Goal: Task Accomplishment & Management: Use online tool/utility

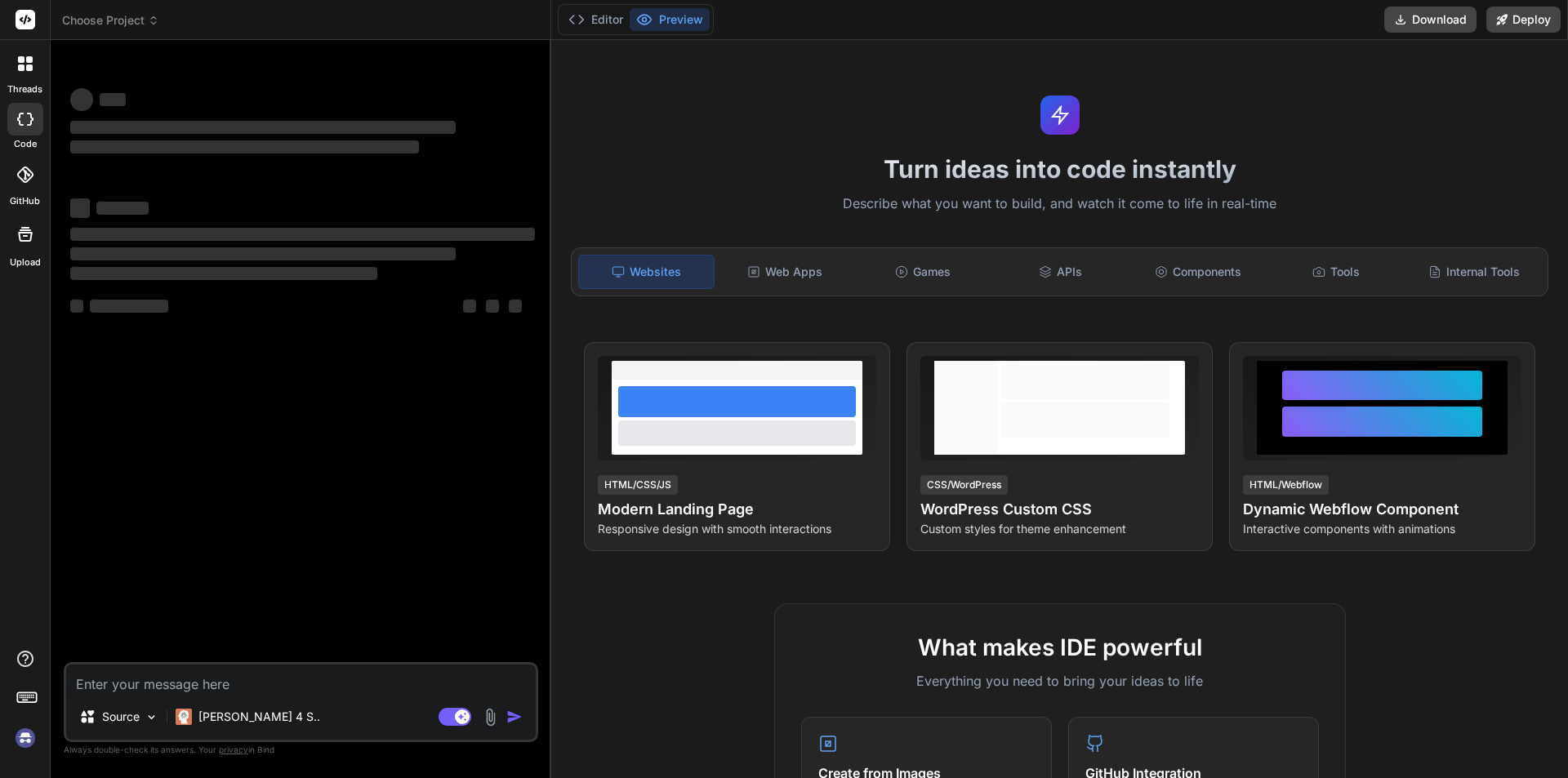
click at [23, 742] on img at bounding box center [25, 738] width 28 height 28
type textarea "x"
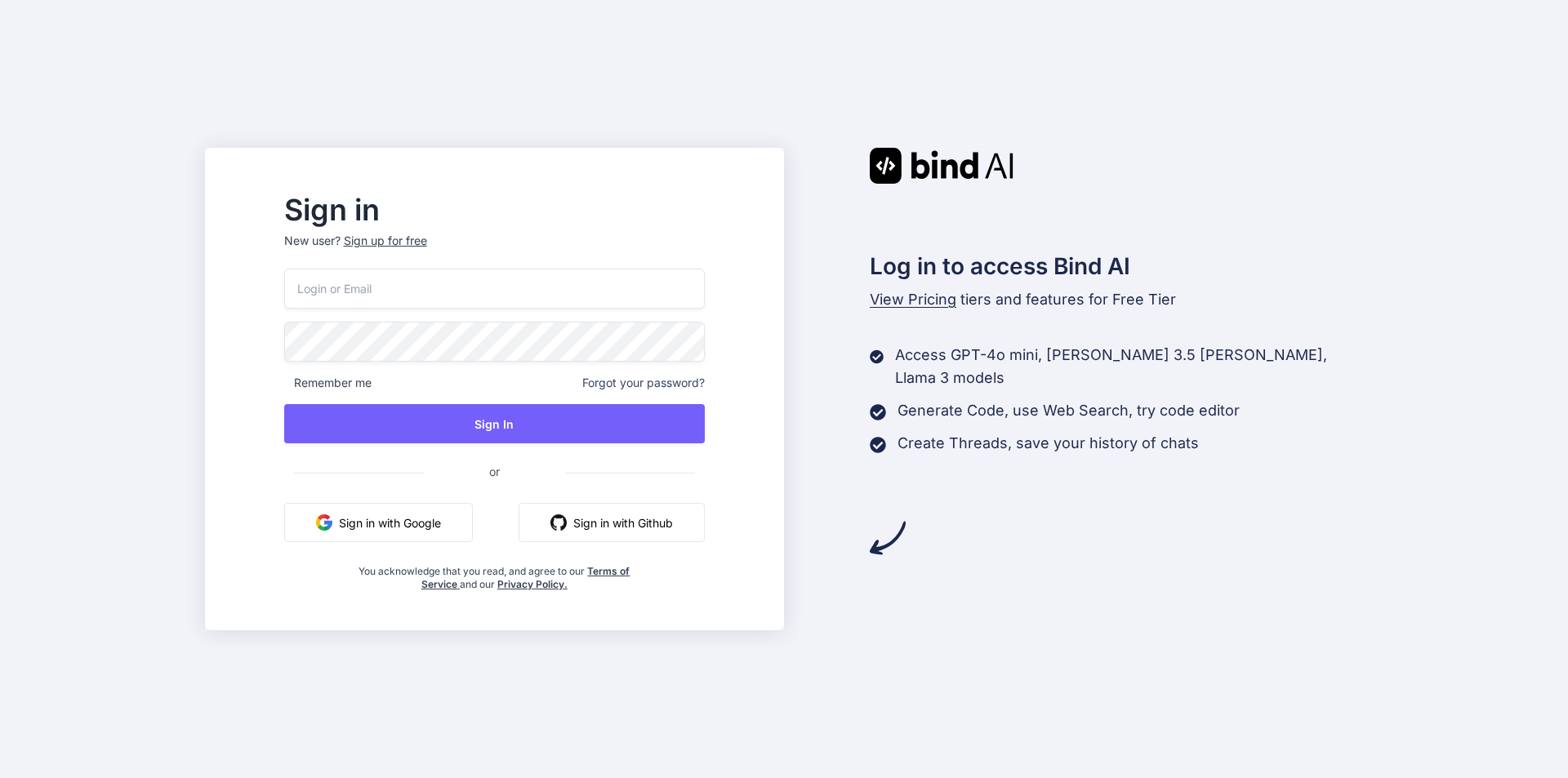
click at [477, 276] on input "email" at bounding box center [494, 289] width 420 height 40
click at [349, 278] on input "email" at bounding box center [494, 289] width 420 height 40
click at [396, 296] on input "email" at bounding box center [494, 289] width 420 height 40
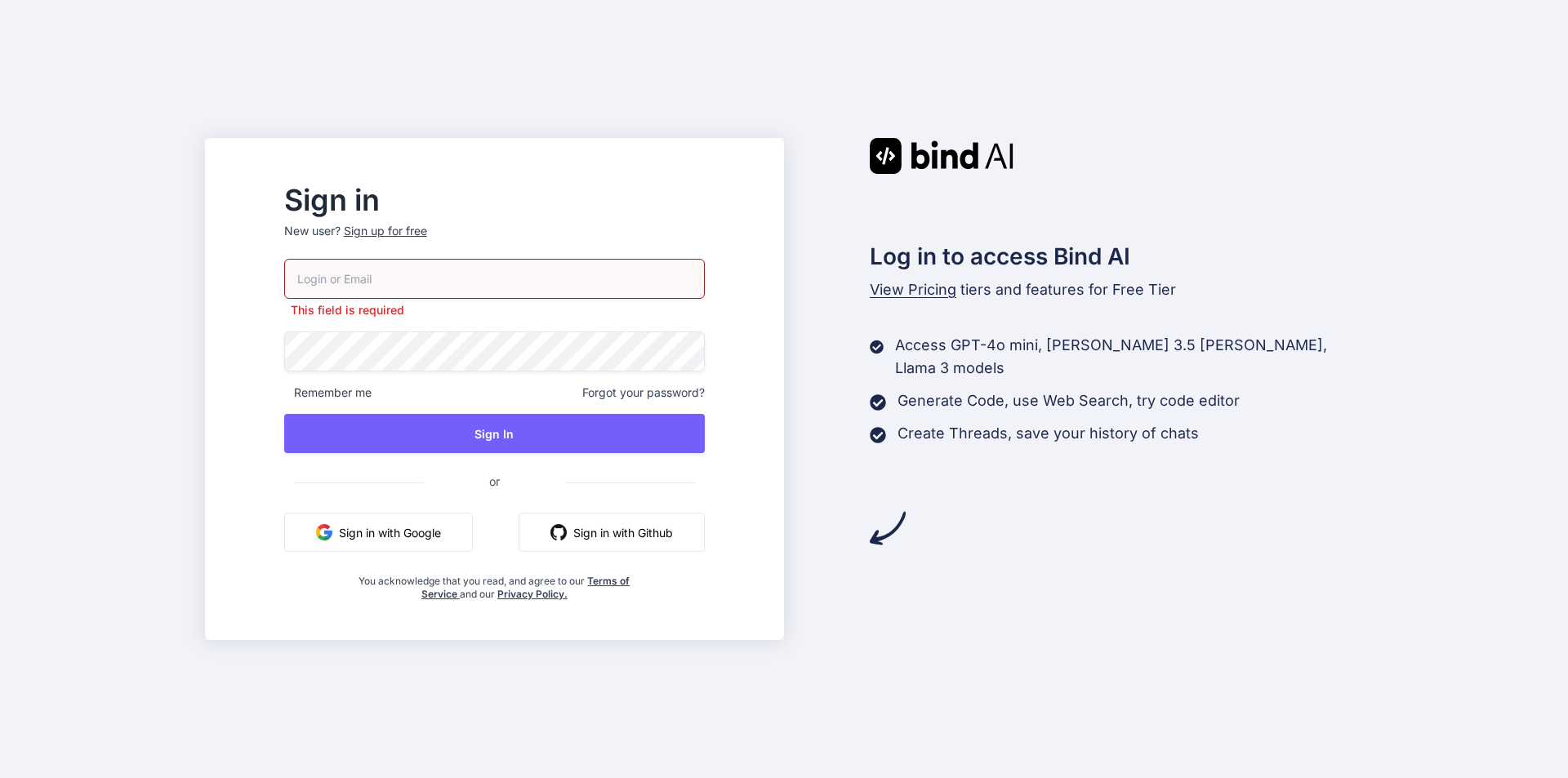
click at [396, 284] on input "email" at bounding box center [494, 279] width 420 height 40
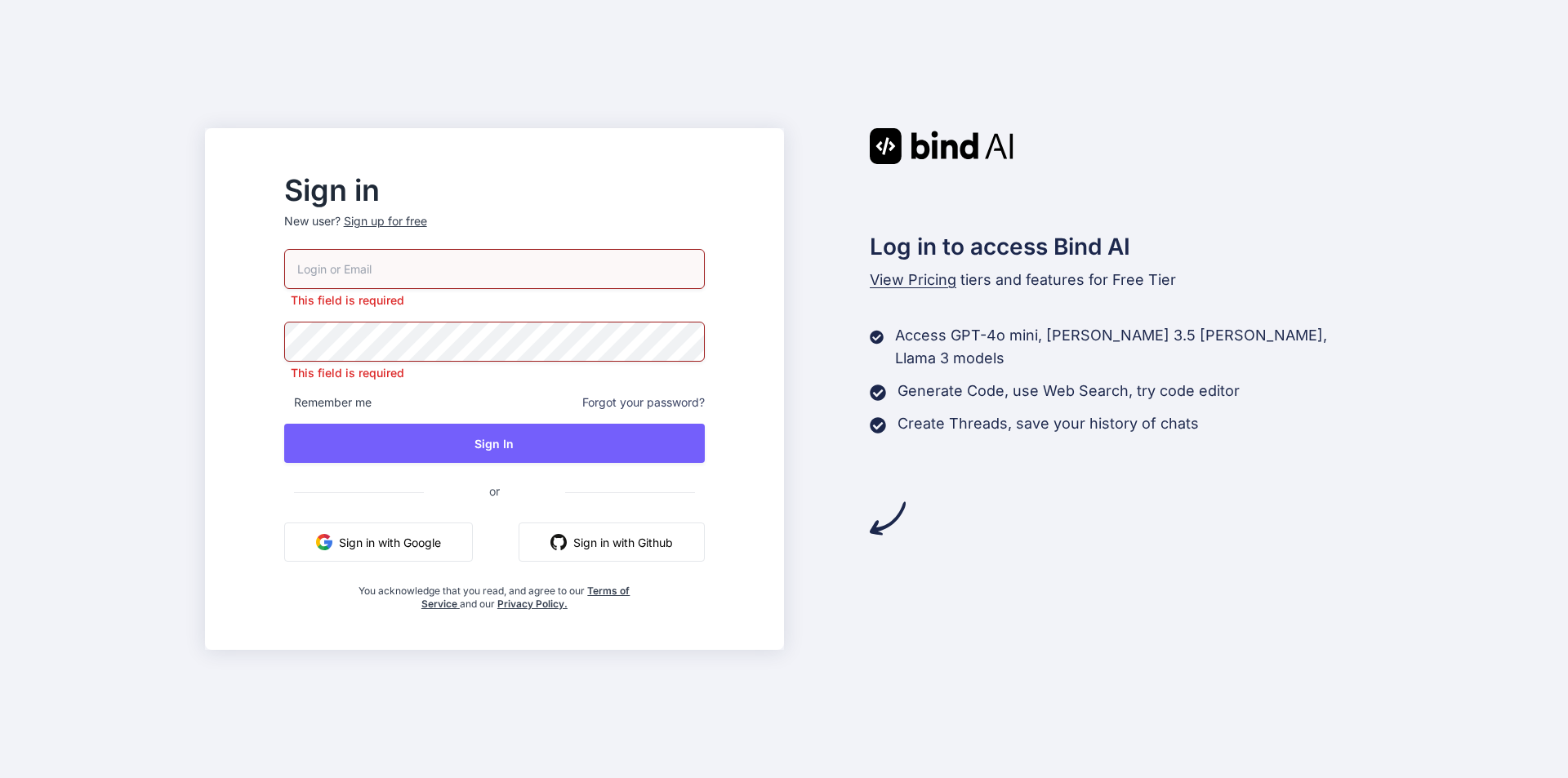
click at [418, 261] on input "email" at bounding box center [494, 269] width 420 height 40
click at [373, 284] on input "email" at bounding box center [494, 269] width 420 height 40
drag, startPoint x: 450, startPoint y: 299, endPoint x: 301, endPoint y: 315, distance: 149.9
click at [285, 312] on div "Sign in New user? Sign up for free This field is required This field is require…" at bounding box center [494, 389] width 579 height 522
drag, startPoint x: 477, startPoint y: 375, endPoint x: 260, endPoint y: 360, distance: 217.5
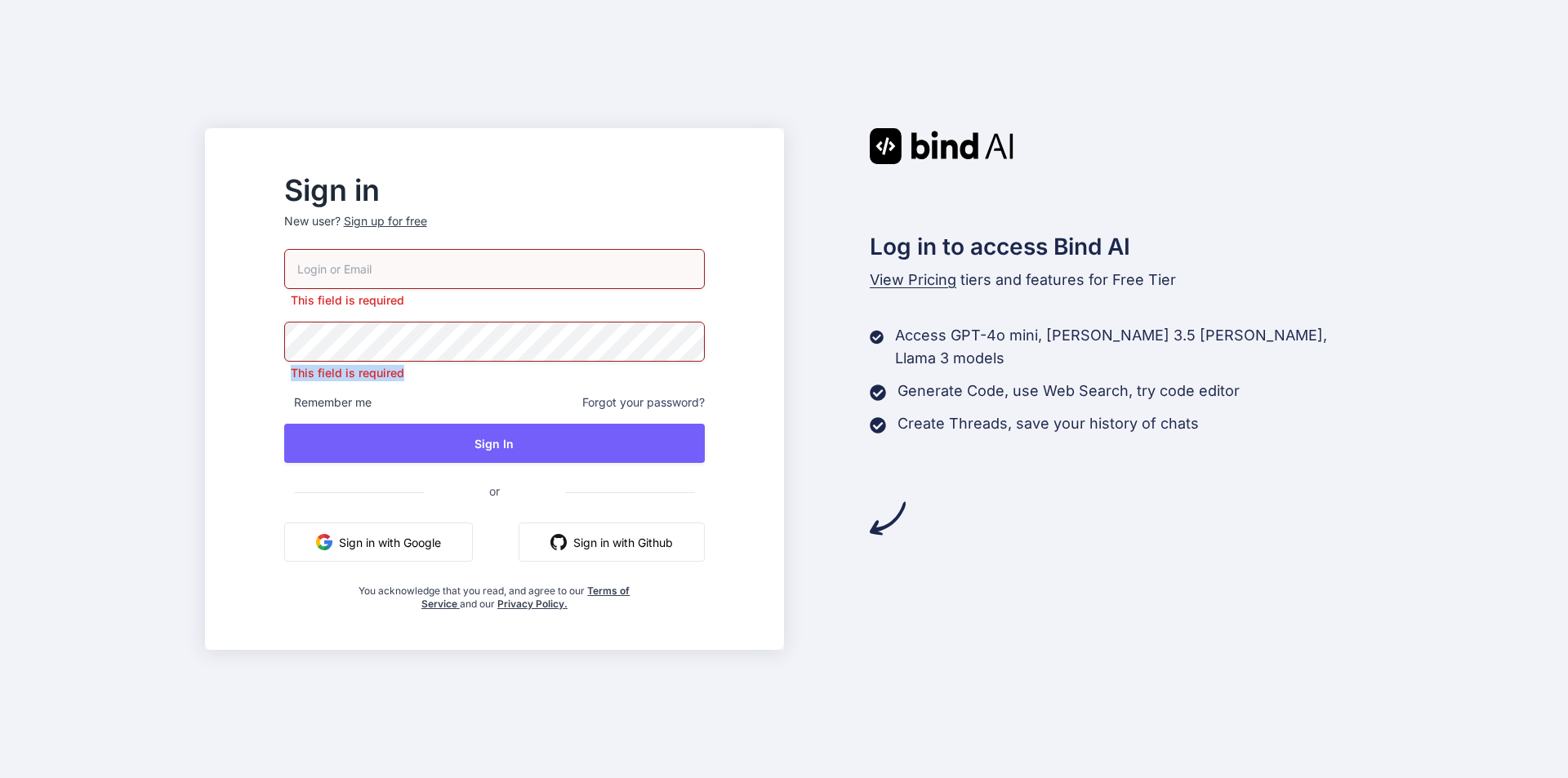
click at [260, 360] on div "Sign in New user? Sign up for free This field is required This field is require…" at bounding box center [784, 389] width 1568 height 778
click at [409, 366] on p "This field is required" at bounding box center [494, 374] width 420 height 17
drag, startPoint x: 453, startPoint y: 377, endPoint x: 454, endPoint y: 281, distance: 96.0
click at [313, 368] on div "Sign in New user? Sign up for free This field is required This field is require…" at bounding box center [494, 394] width 473 height 434
click at [444, 303] on p "This field is required" at bounding box center [494, 301] width 420 height 17
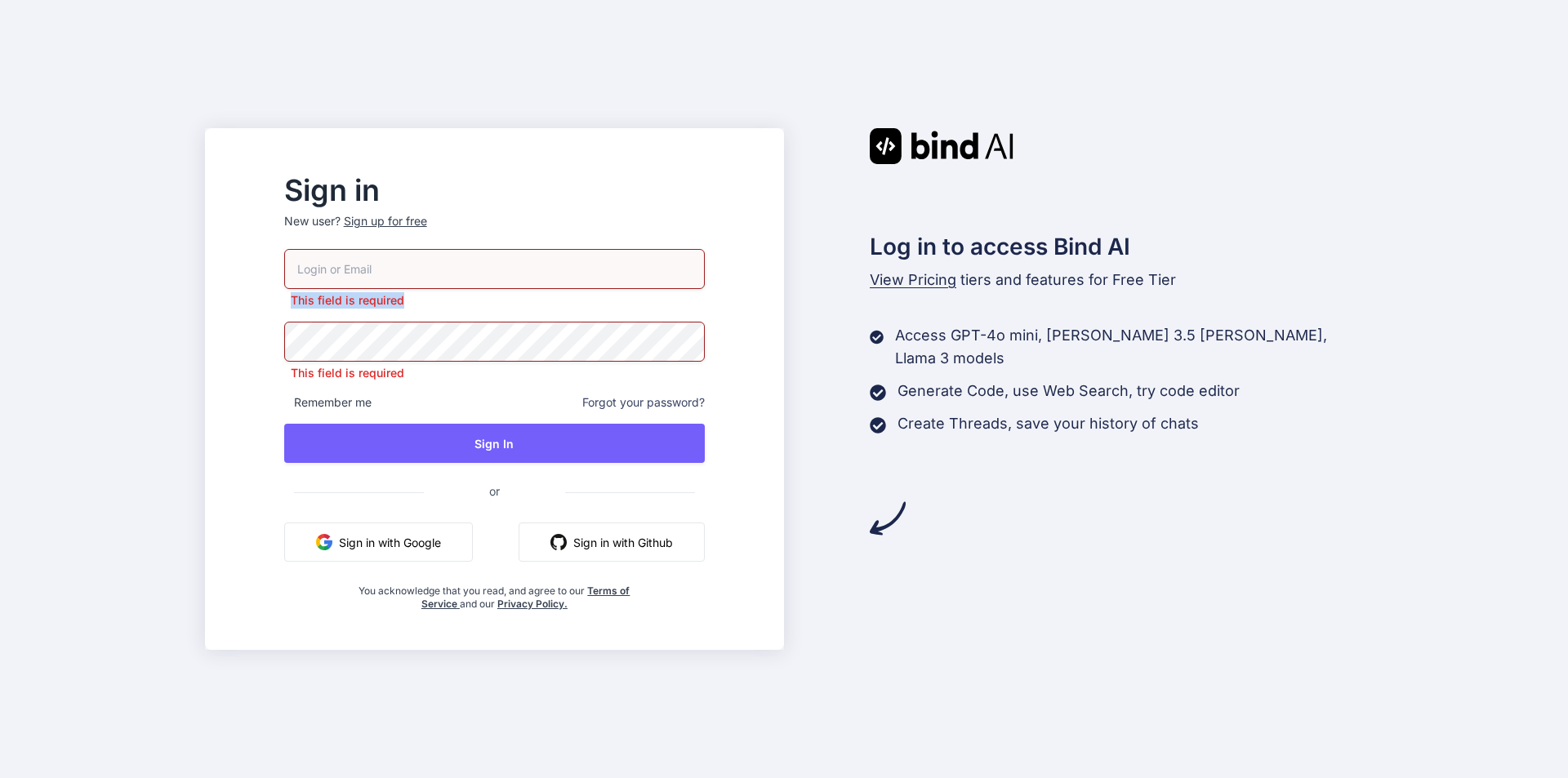
drag, startPoint x: 444, startPoint y: 303, endPoint x: 318, endPoint y: 303, distance: 126.0
click at [318, 303] on div "Sign in New user? Sign up for free This field is required This field is require…" at bounding box center [494, 394] width 473 height 434
click at [533, 303] on p "This field is required" at bounding box center [494, 301] width 420 height 17
drag, startPoint x: 328, startPoint y: 300, endPoint x: 470, endPoint y: 298, distance: 142.0
click at [470, 298] on p "This field is required" at bounding box center [494, 301] width 420 height 17
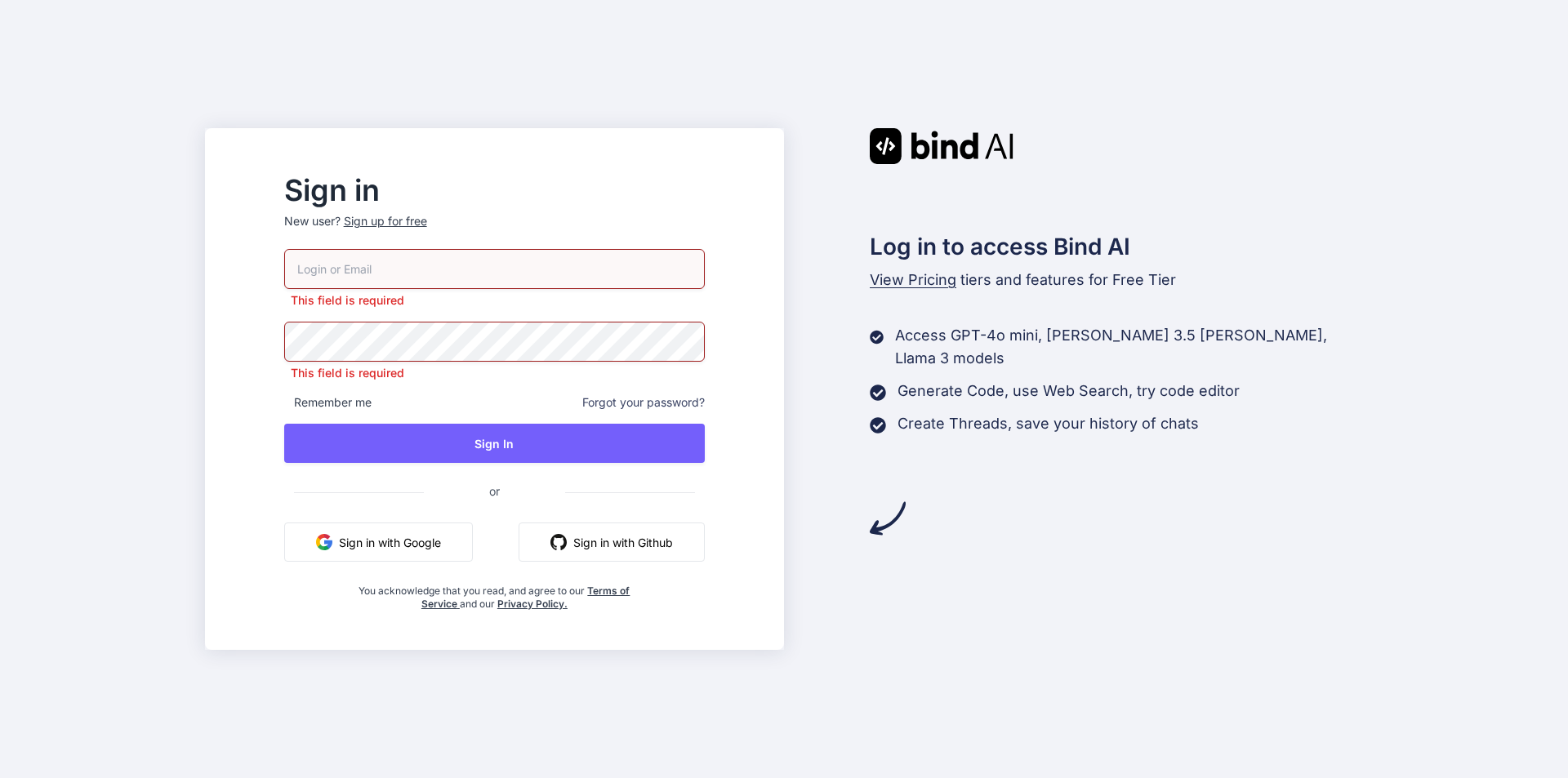
click at [433, 319] on div "This field is required This field is required Remember me Forgot your password?…" at bounding box center [494, 430] width 420 height 362
drag, startPoint x: 322, startPoint y: 371, endPoint x: 480, endPoint y: 379, distance: 158.2
click at [480, 379] on div "Sign in New user? Sign up for free This field is required This field is require…" at bounding box center [494, 394] width 473 height 434
drag, startPoint x: 600, startPoint y: 398, endPoint x: 743, endPoint y: 400, distance: 143.0
click at [705, 400] on div "Remember me Forgot your password?" at bounding box center [494, 403] width 420 height 17
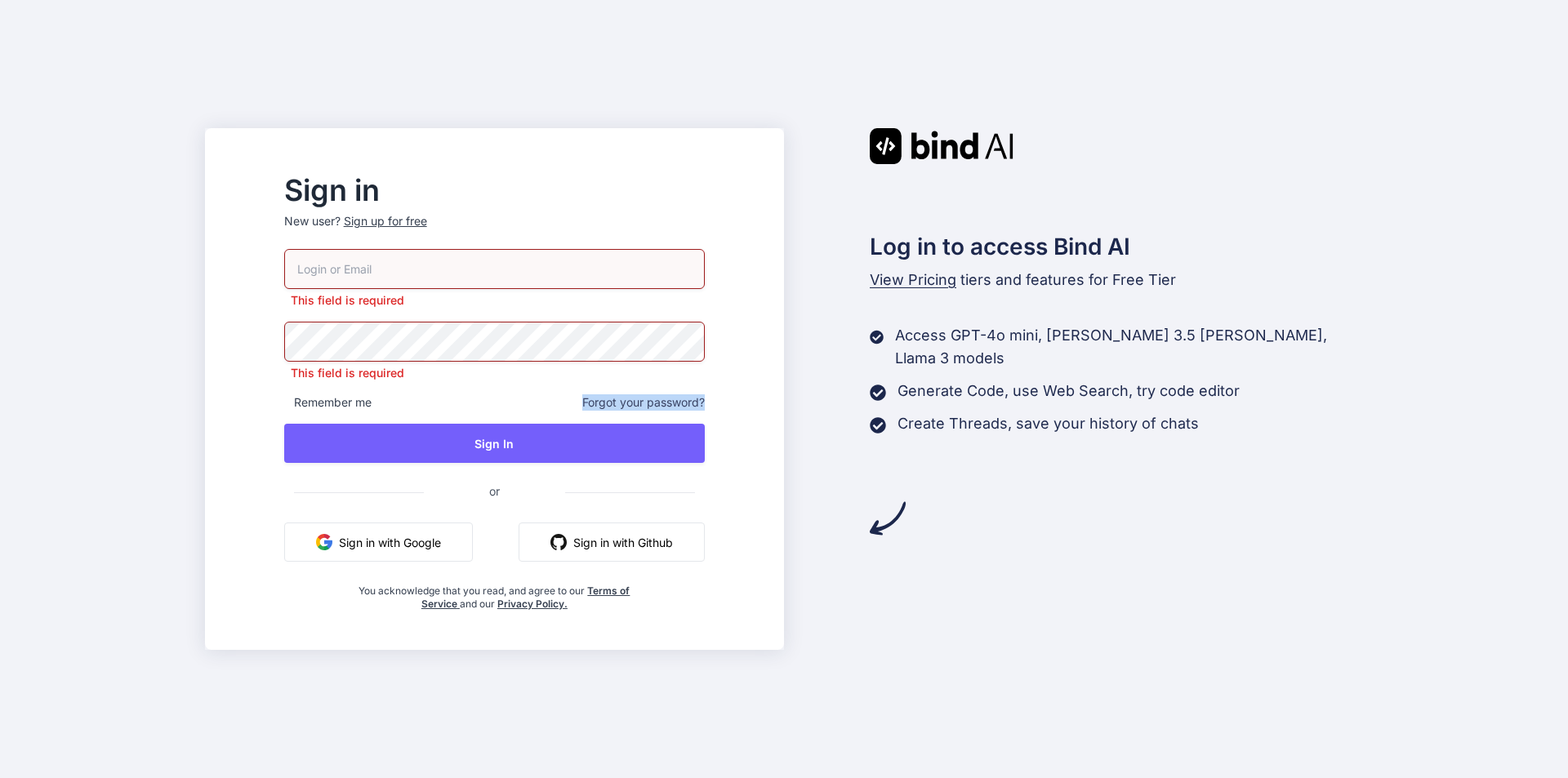
click at [731, 400] on div "Sign in New user? Sign up for free This field is required This field is require…" at bounding box center [494, 394] width 473 height 434
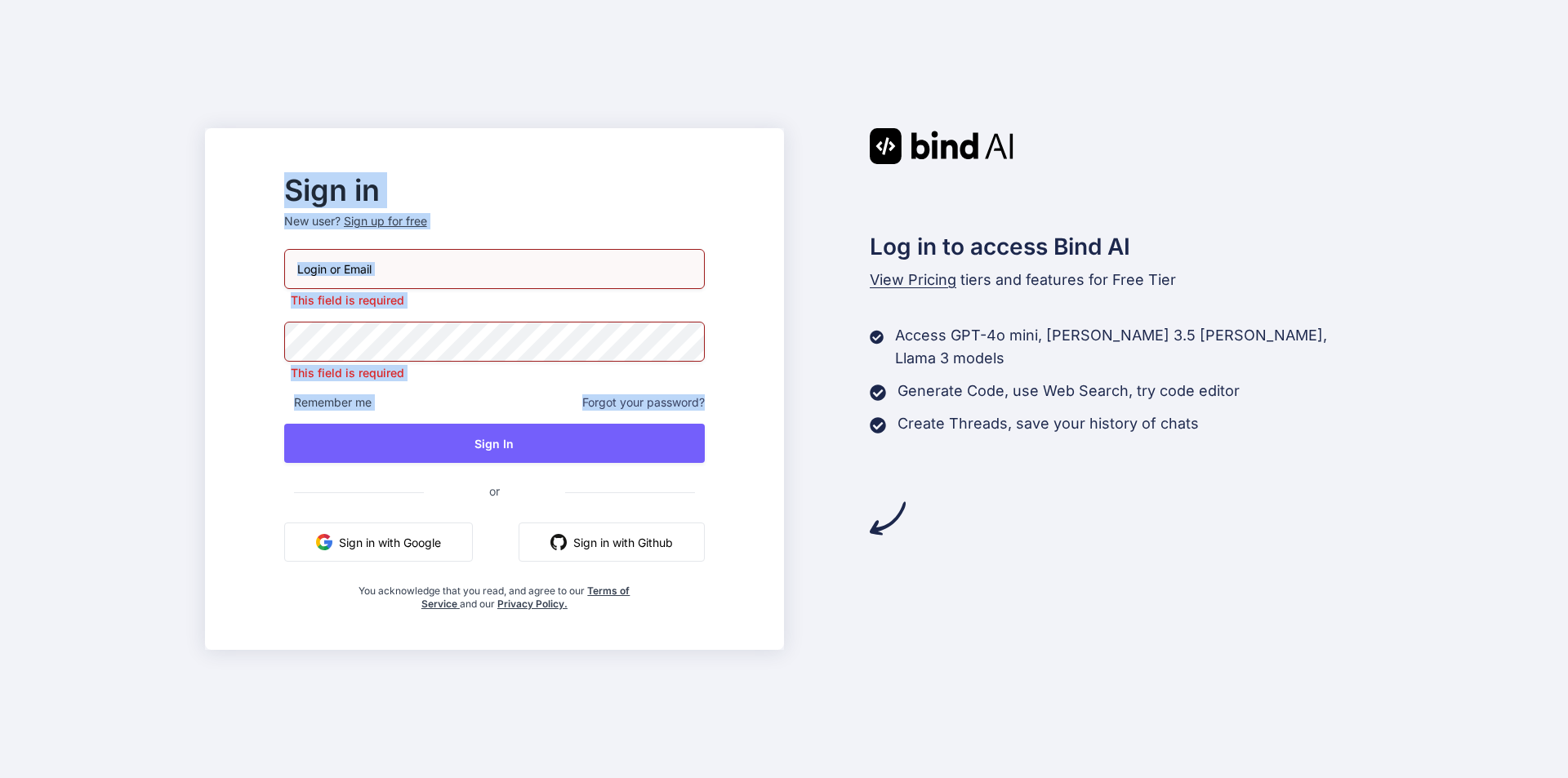
drag, startPoint x: 761, startPoint y: 401, endPoint x: 305, endPoint y: 179, distance: 507.2
click at [305, 179] on div "Sign in New user? Sign up for free This field is required This field is require…" at bounding box center [494, 394] width 473 height 434
click at [593, 172] on div "Sign in New user? Sign up for free This field is required This field is require…" at bounding box center [494, 404] width 553 height 492
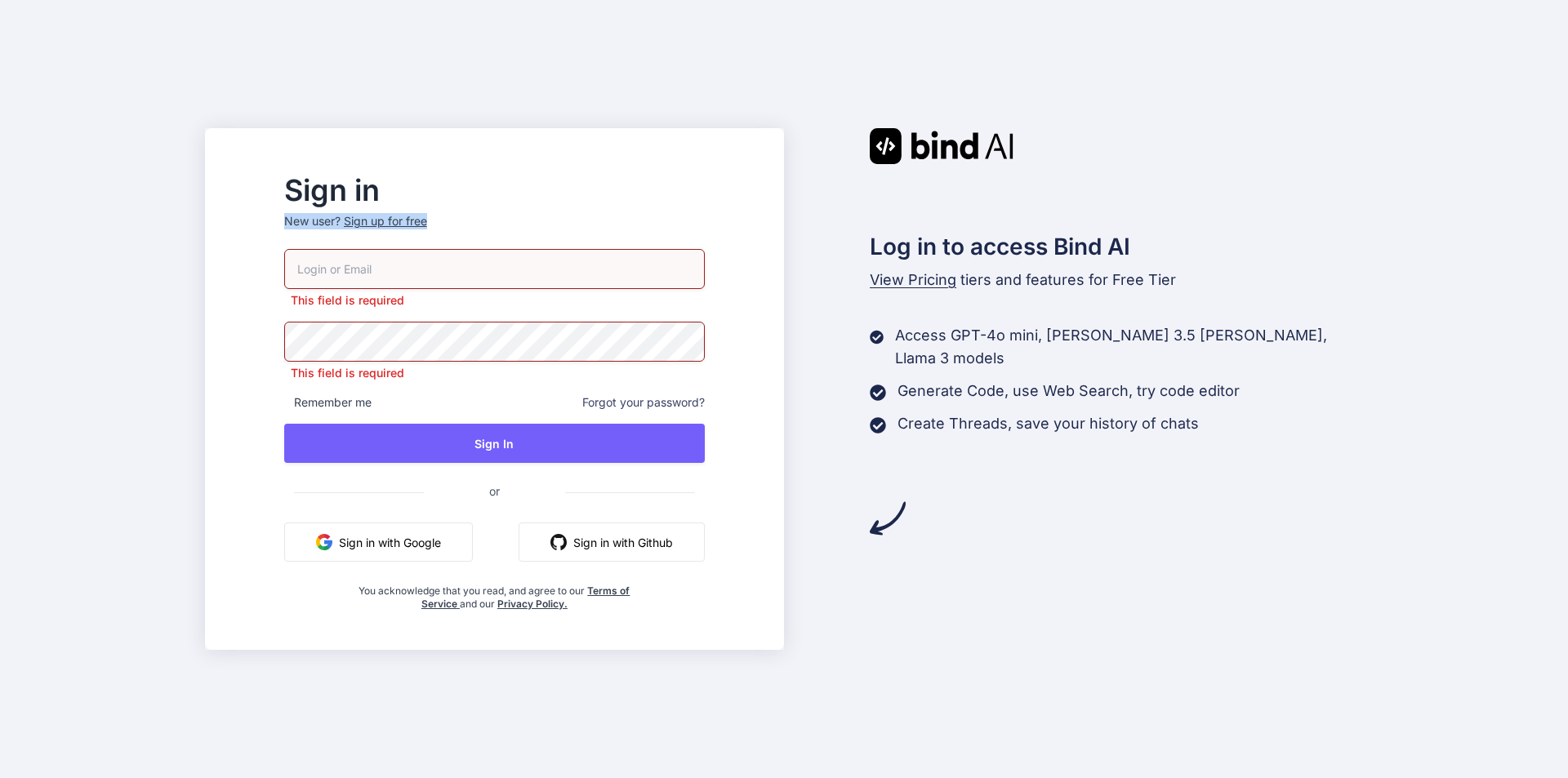
drag, startPoint x: 326, startPoint y: 218, endPoint x: 531, endPoint y: 236, distance: 205.8
click at [531, 236] on p "New user? Sign up for free" at bounding box center [494, 231] width 420 height 36
click at [529, 214] on p "New user? Sign up for free" at bounding box center [494, 231] width 420 height 36
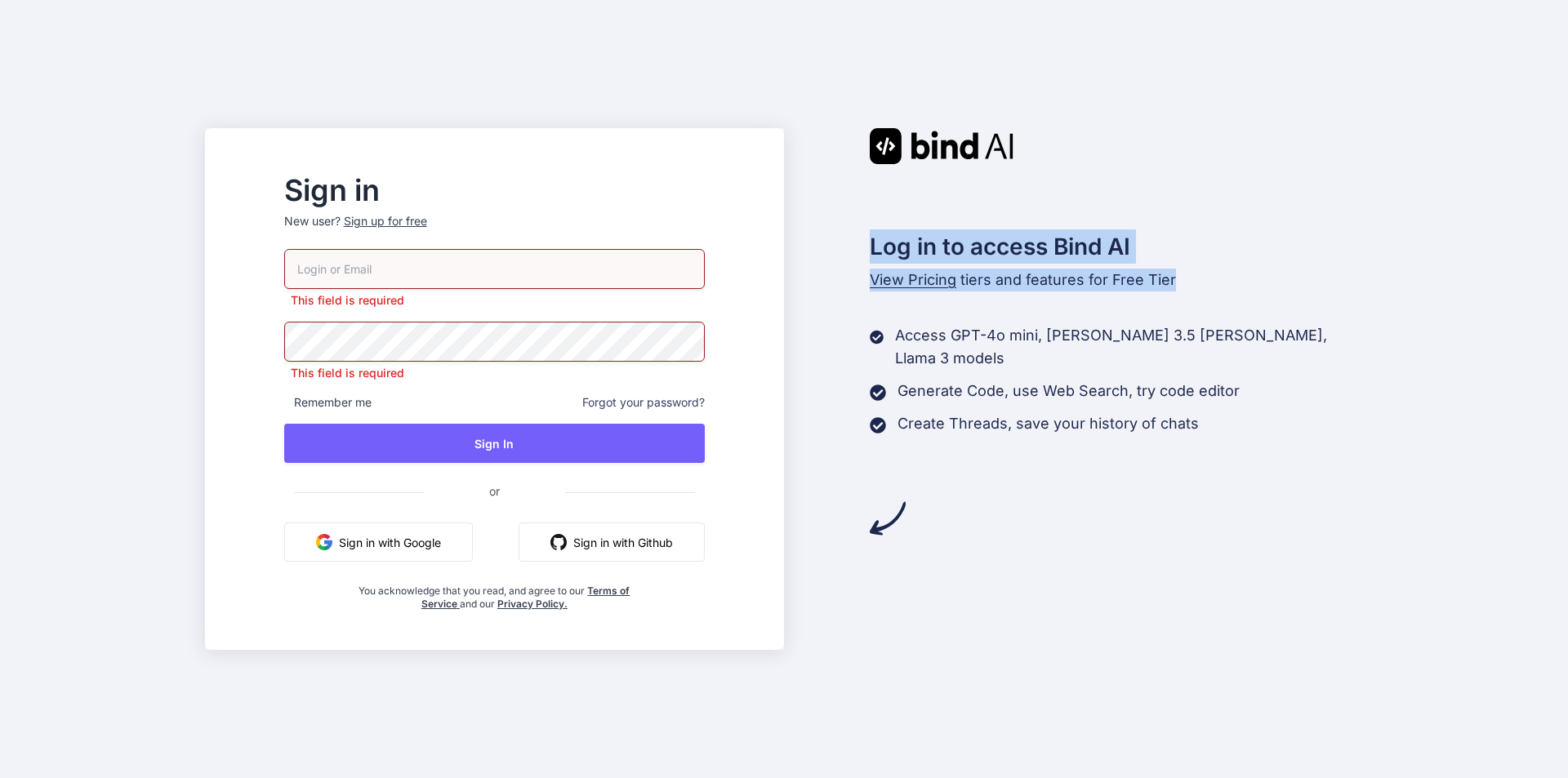
drag, startPoint x: 869, startPoint y: 240, endPoint x: 1200, endPoint y: 430, distance: 381.7
click at [1200, 430] on div "Log in to access Bind AI View Pricing tiers and features for Free Tier Access G…" at bounding box center [1073, 332] width 579 height 409
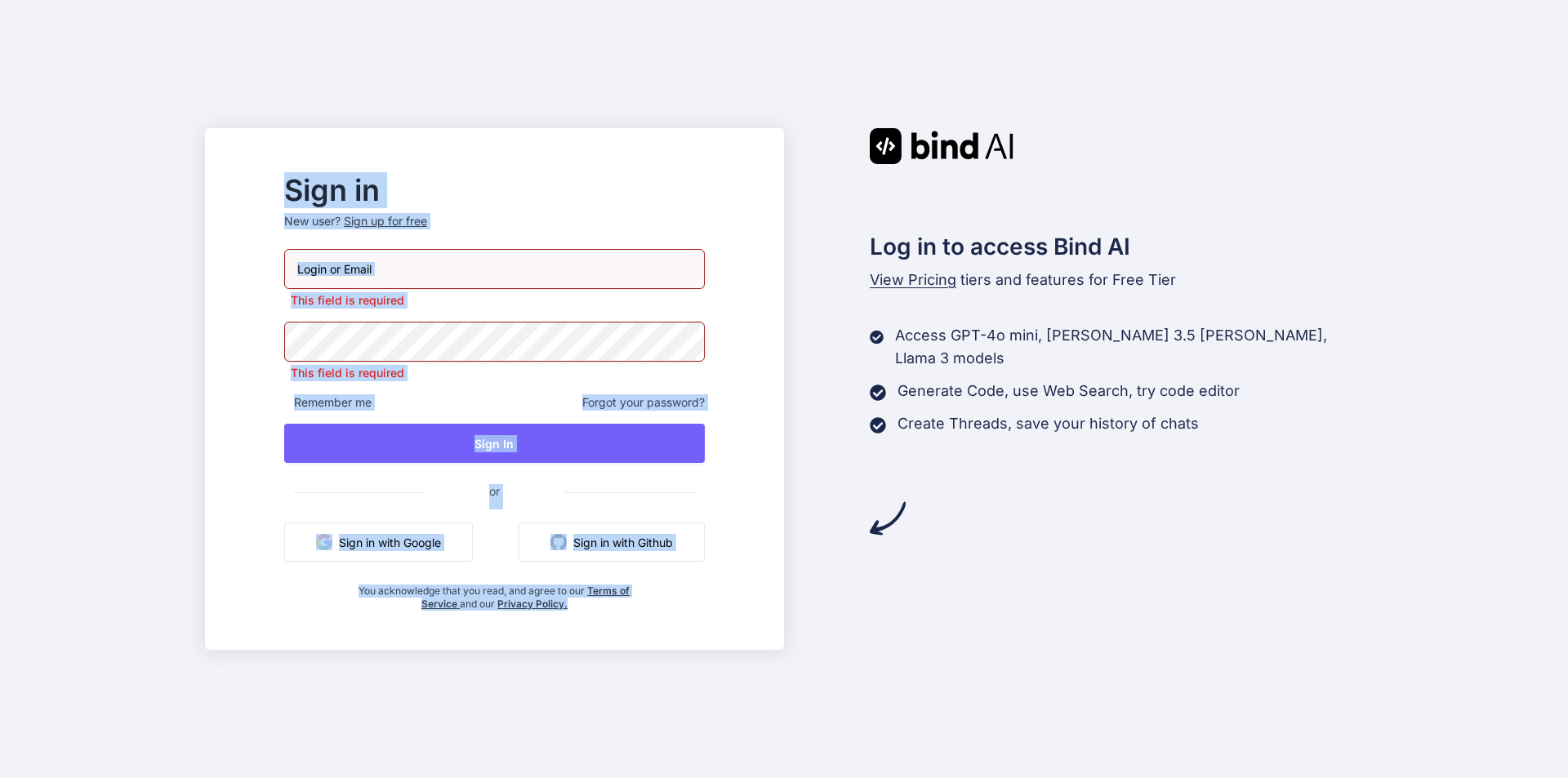
drag, startPoint x: 322, startPoint y: 185, endPoint x: 731, endPoint y: 619, distance: 596.4
click at [731, 619] on div "Sign in New user? Sign up for free This field is required This field is require…" at bounding box center [494, 404] width 553 height 492
click at [731, 617] on div "Sign in New user? Sign up for free This field is required This field is require…" at bounding box center [494, 404] width 553 height 492
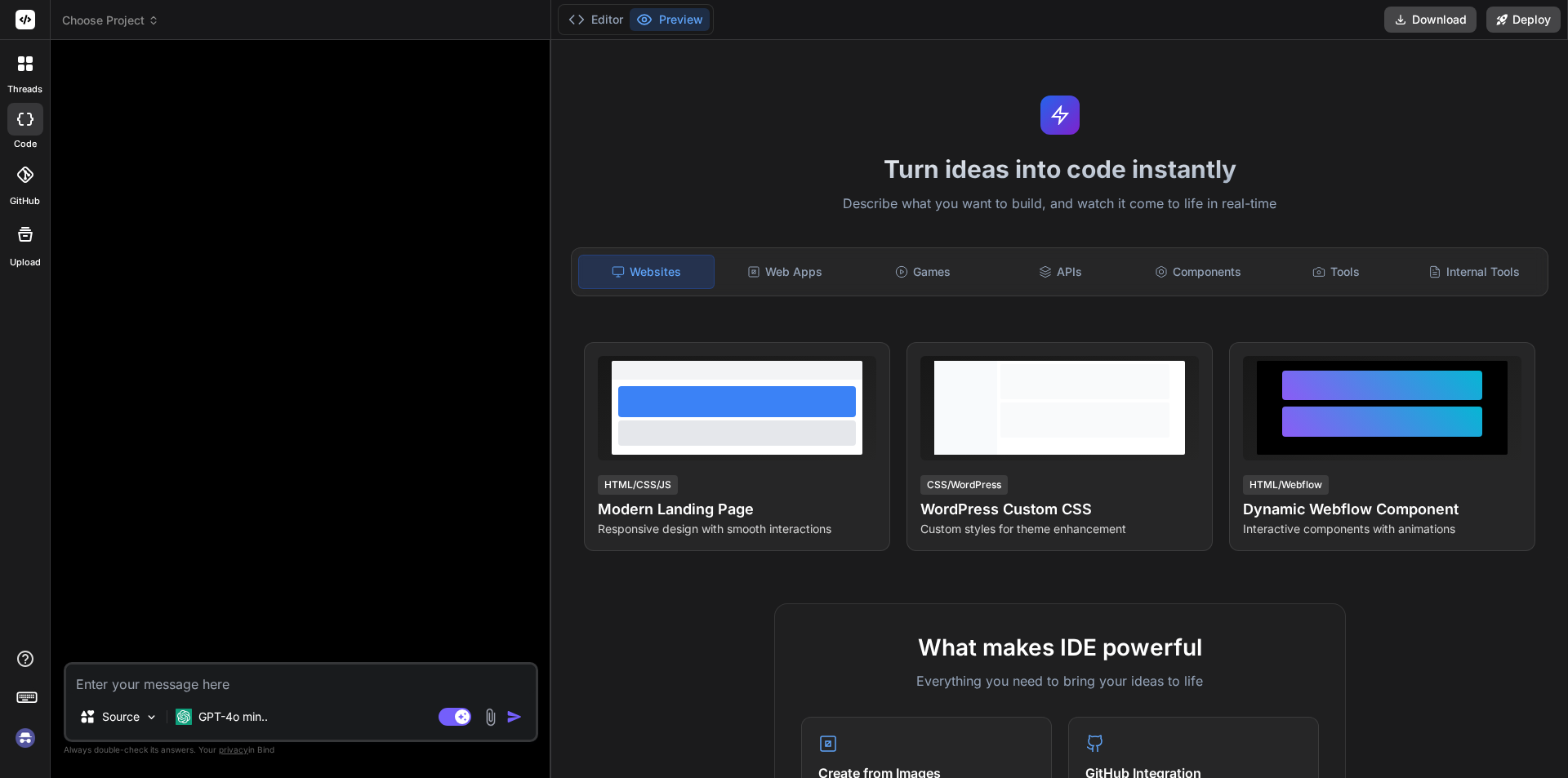
click at [24, 732] on img at bounding box center [25, 738] width 28 height 28
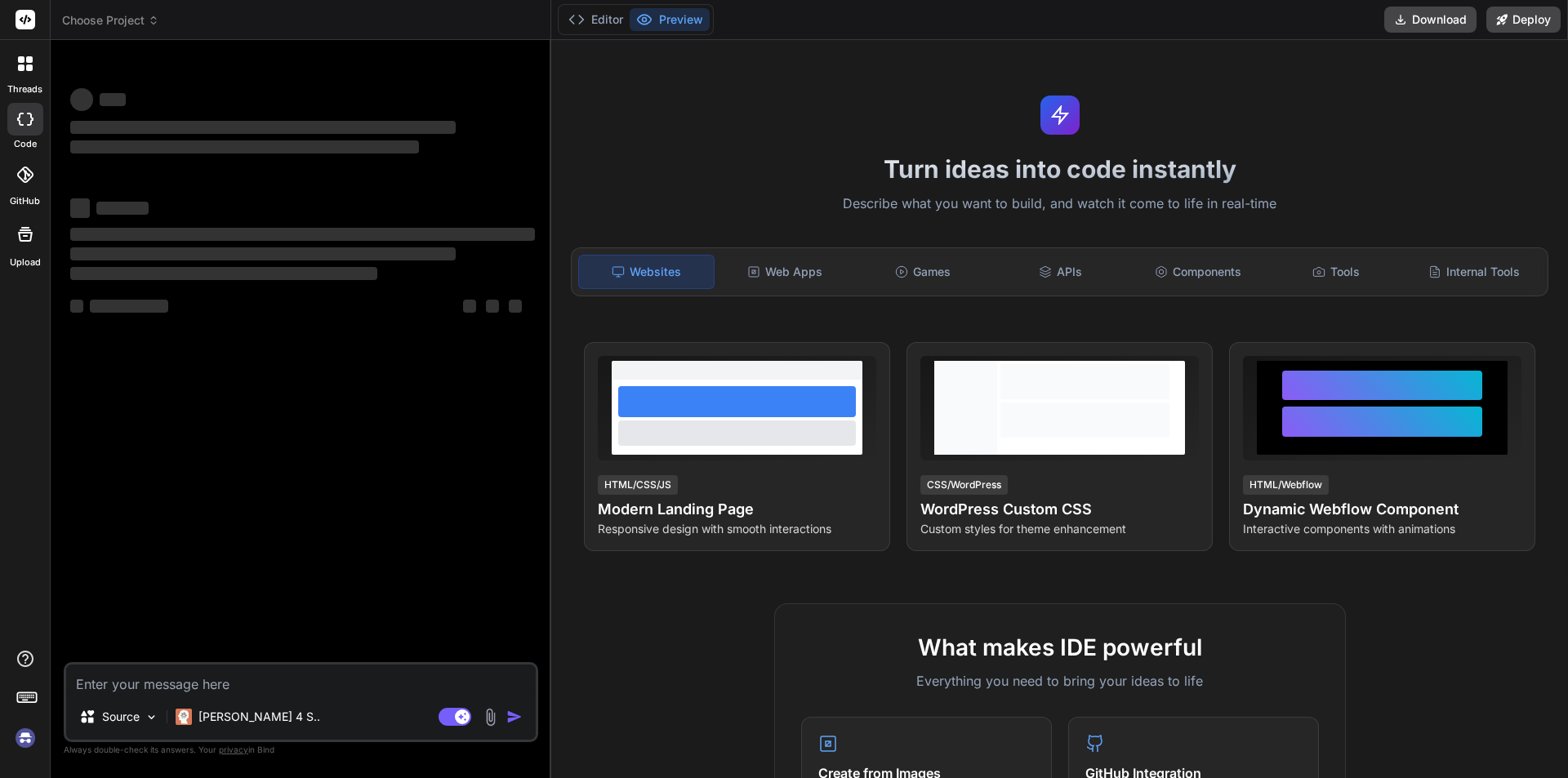
type textarea "x"
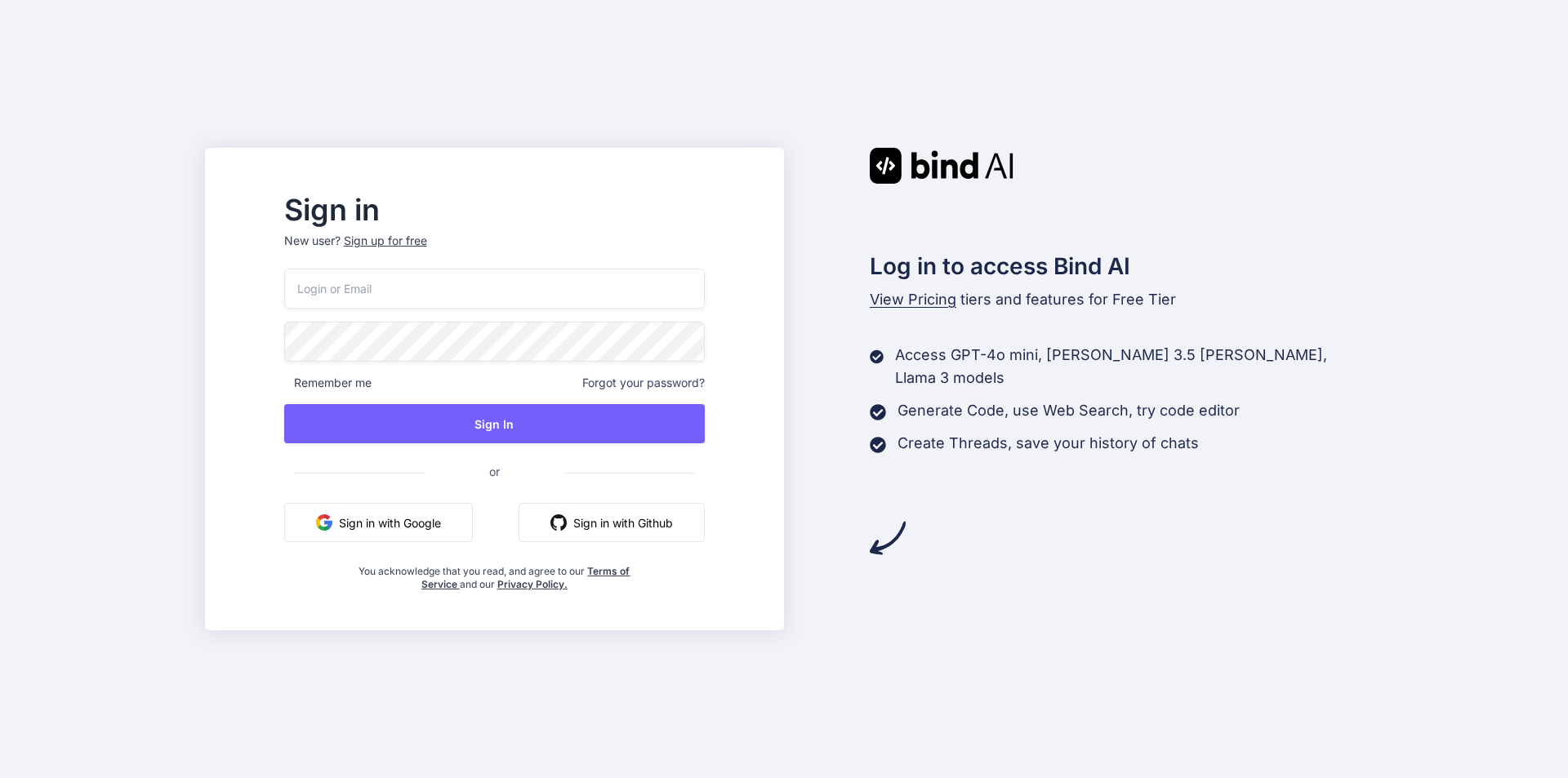
click at [430, 304] on input "email" at bounding box center [494, 289] width 420 height 40
type input "IMPALA50424@AMINATING.COM"
drag, startPoint x: 561, startPoint y: 288, endPoint x: 296, endPoint y: 286, distance: 265.0
click at [296, 286] on div "Sign in New user? Sign up for free IMPALA50424@AMINATING.COM Remember me Forgot…" at bounding box center [494, 389] width 579 height 482
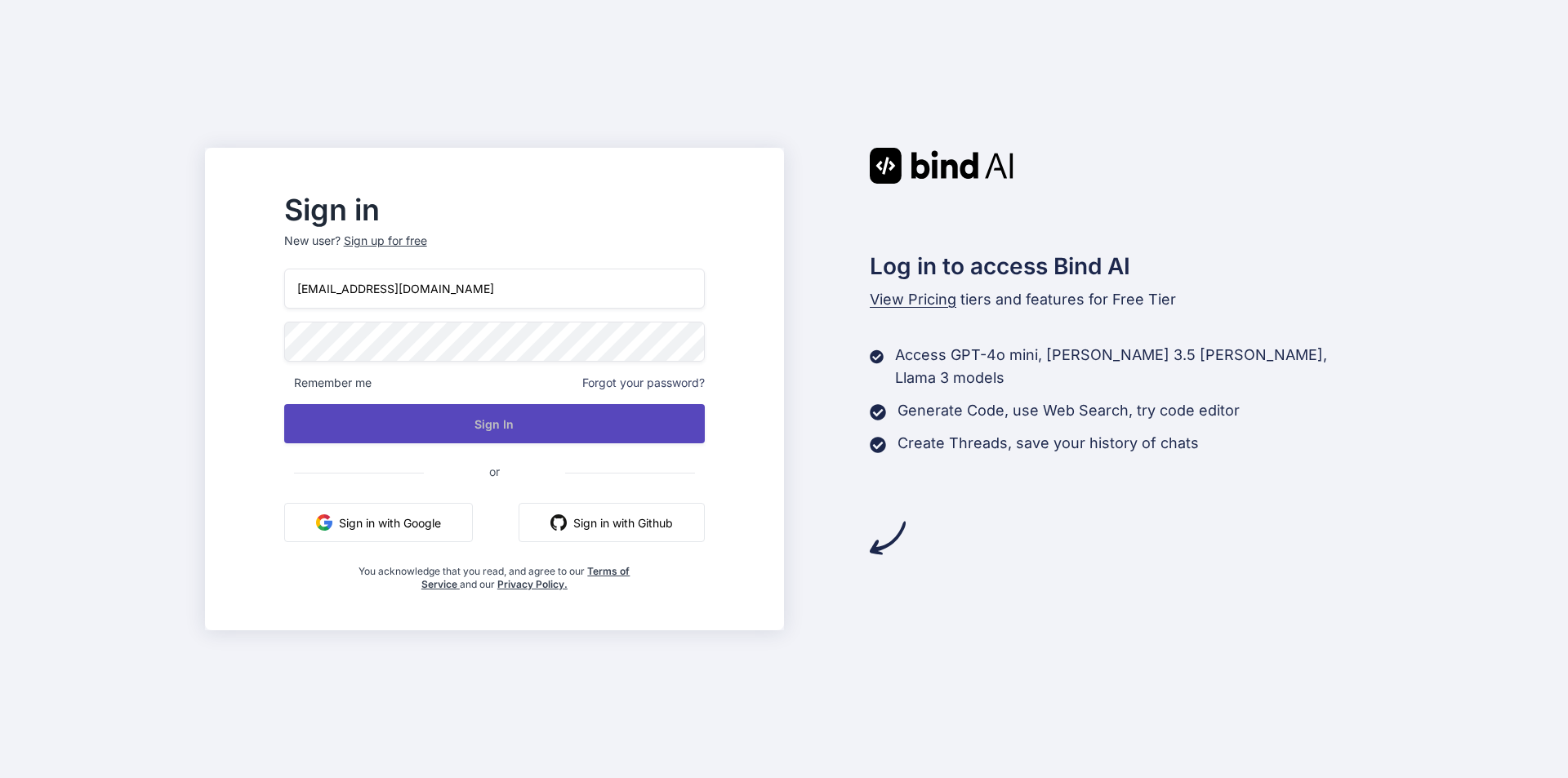
click at [543, 432] on button "Sign In" at bounding box center [494, 424] width 420 height 39
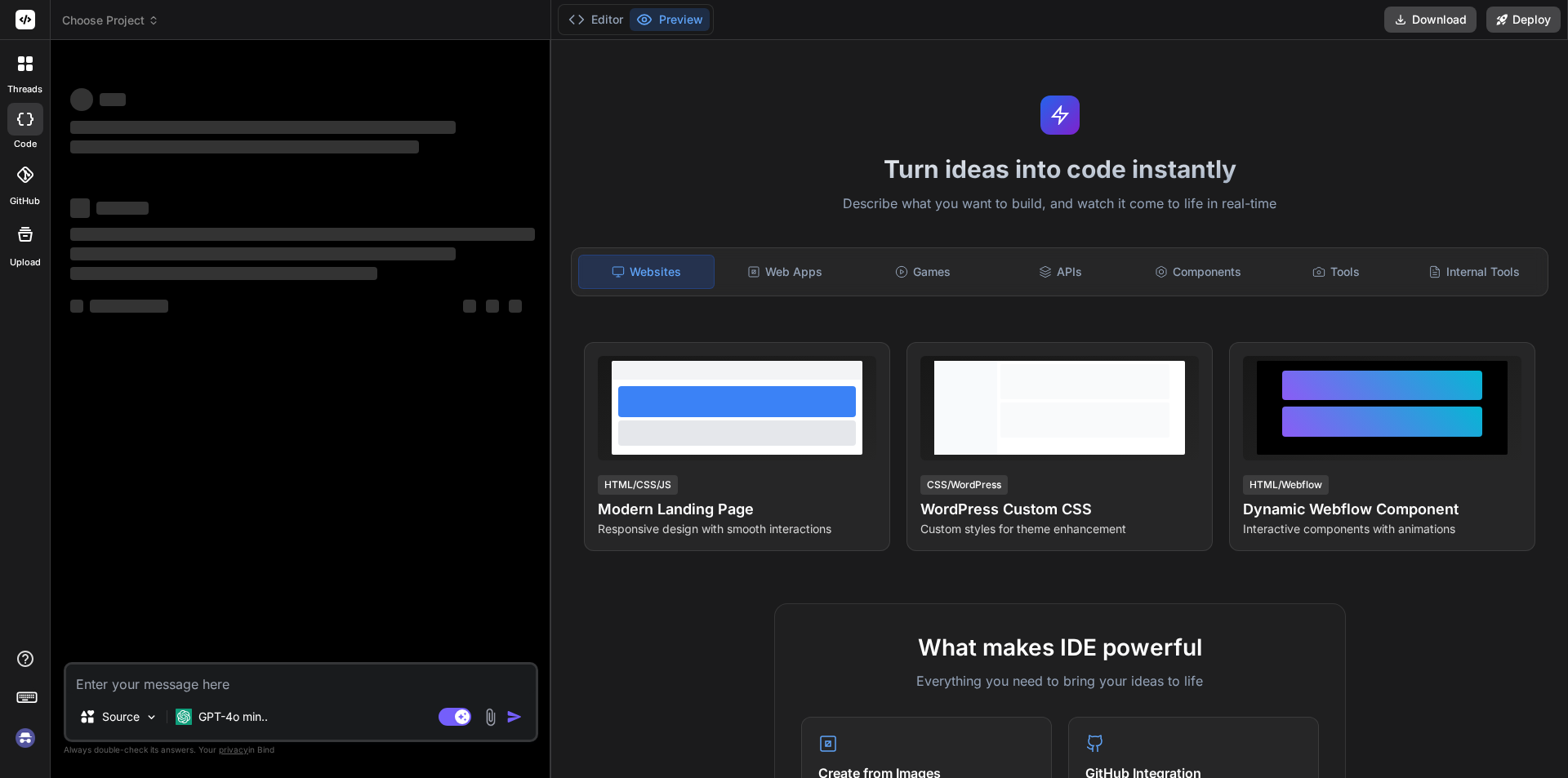
click at [28, 734] on img at bounding box center [25, 738] width 28 height 28
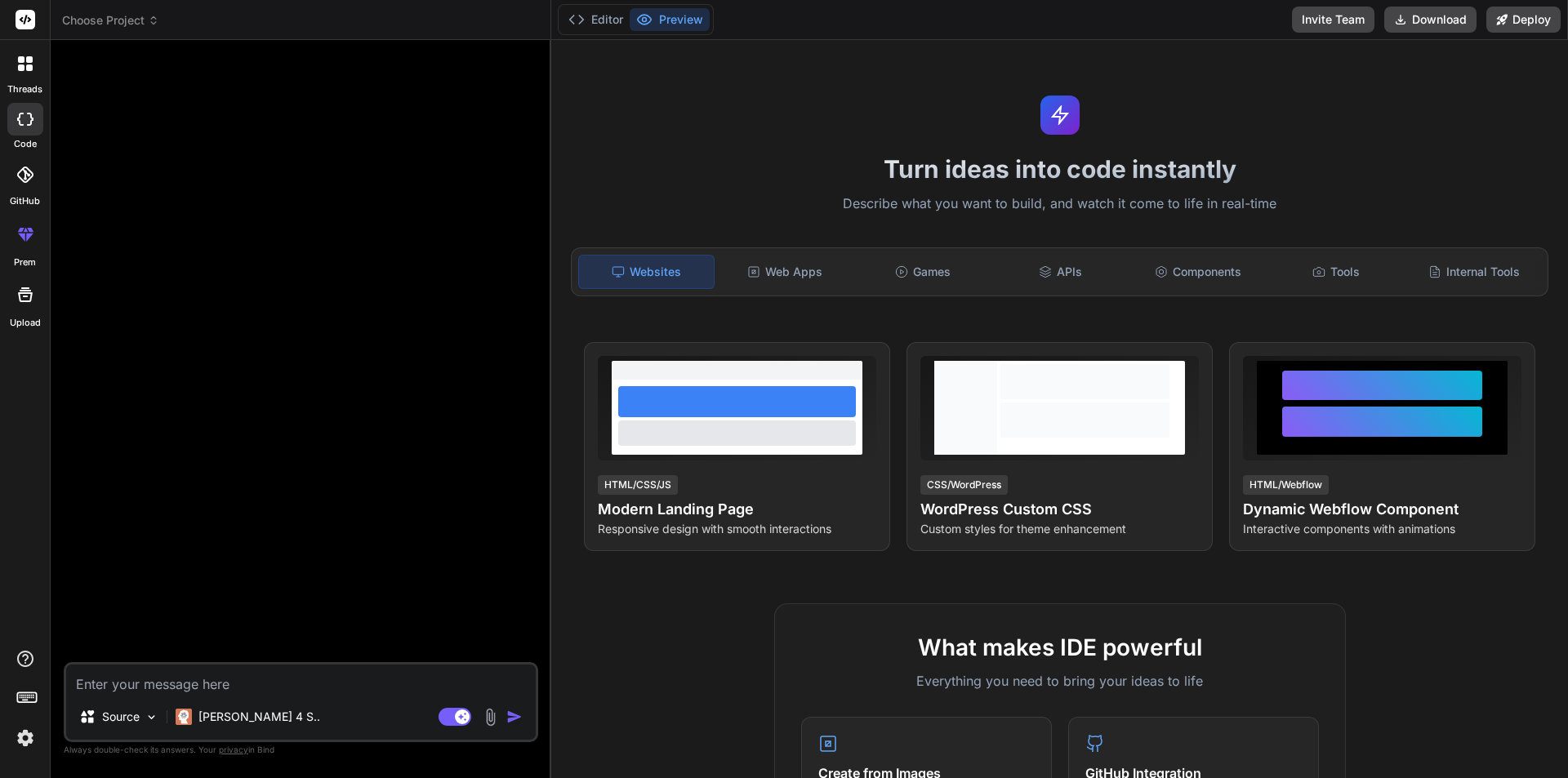
click at [20, 54] on div at bounding box center [25, 64] width 34 height 34
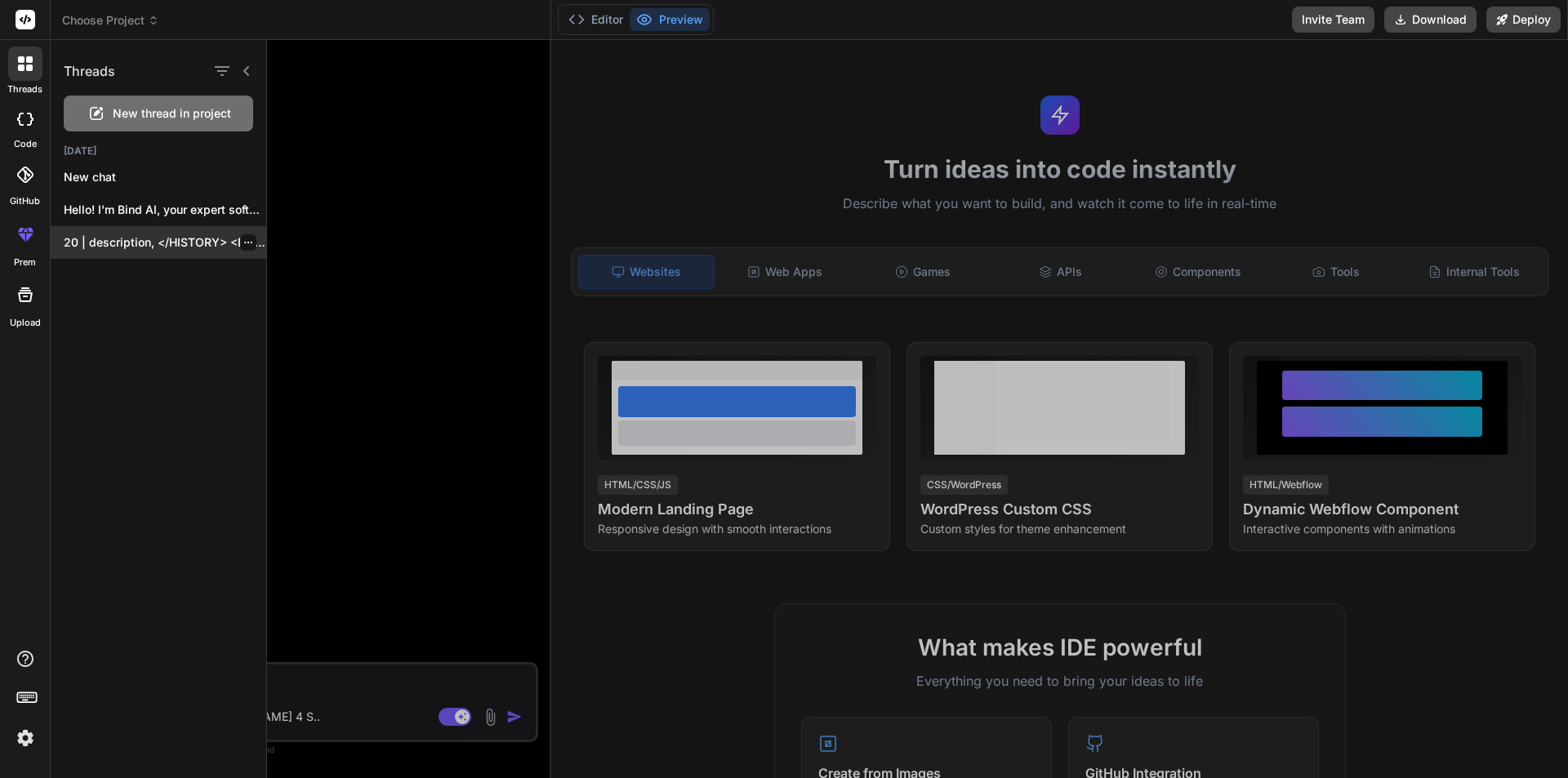
click at [139, 230] on div "20 | description, </HISTORY> <EMBEDDINGS> None </EMBEDDINGS>..." at bounding box center [157, 242] width 215 height 33
type textarea "x"
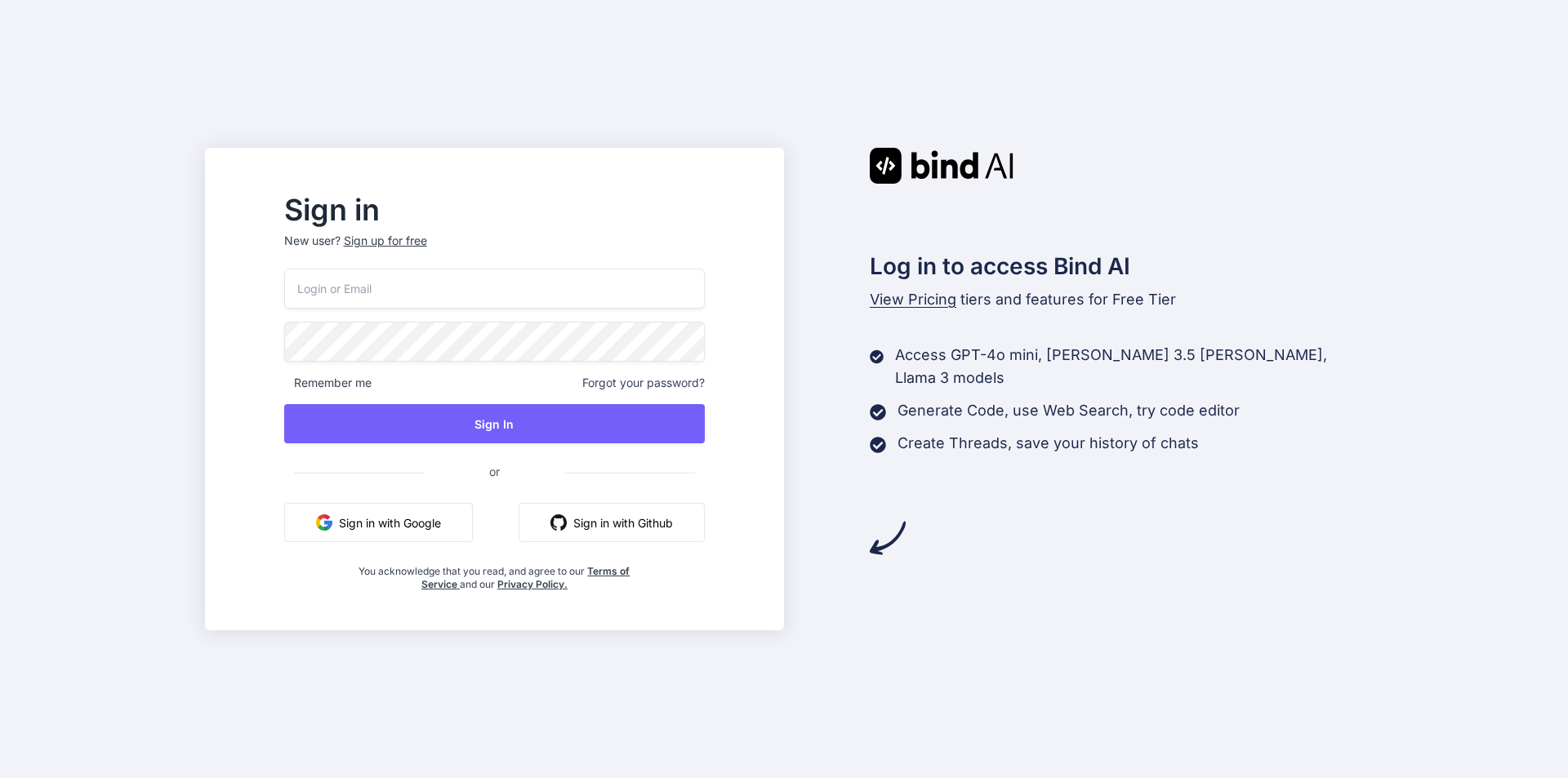
click at [375, 298] on input "email" at bounding box center [494, 289] width 420 height 40
paste input "impala50424@aminating.com"
type input "impala50424@aminating.com"
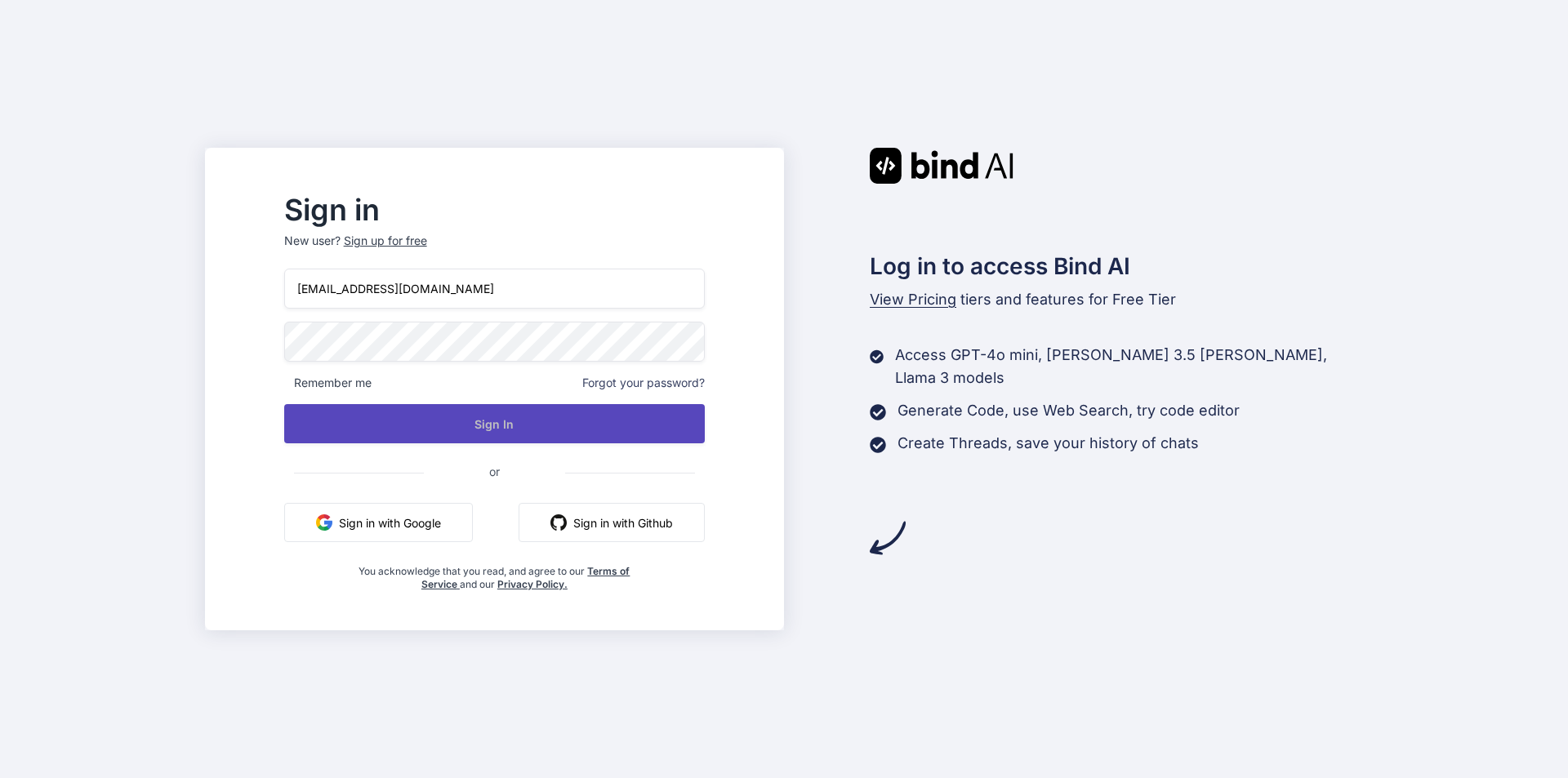
click at [535, 436] on button "Sign In" at bounding box center [494, 424] width 420 height 39
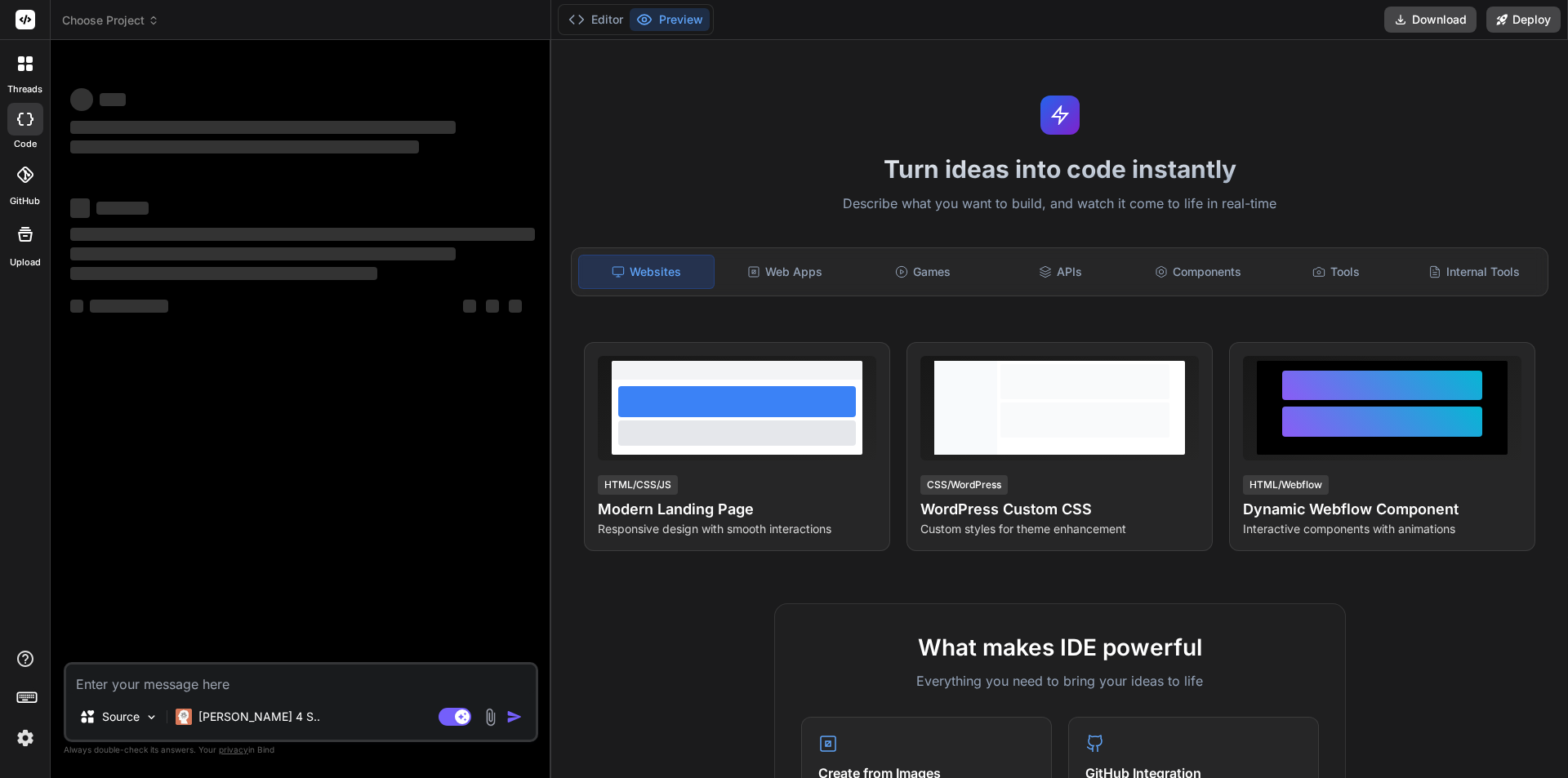
click at [30, 68] on icon at bounding box center [29, 68] width 7 height 7
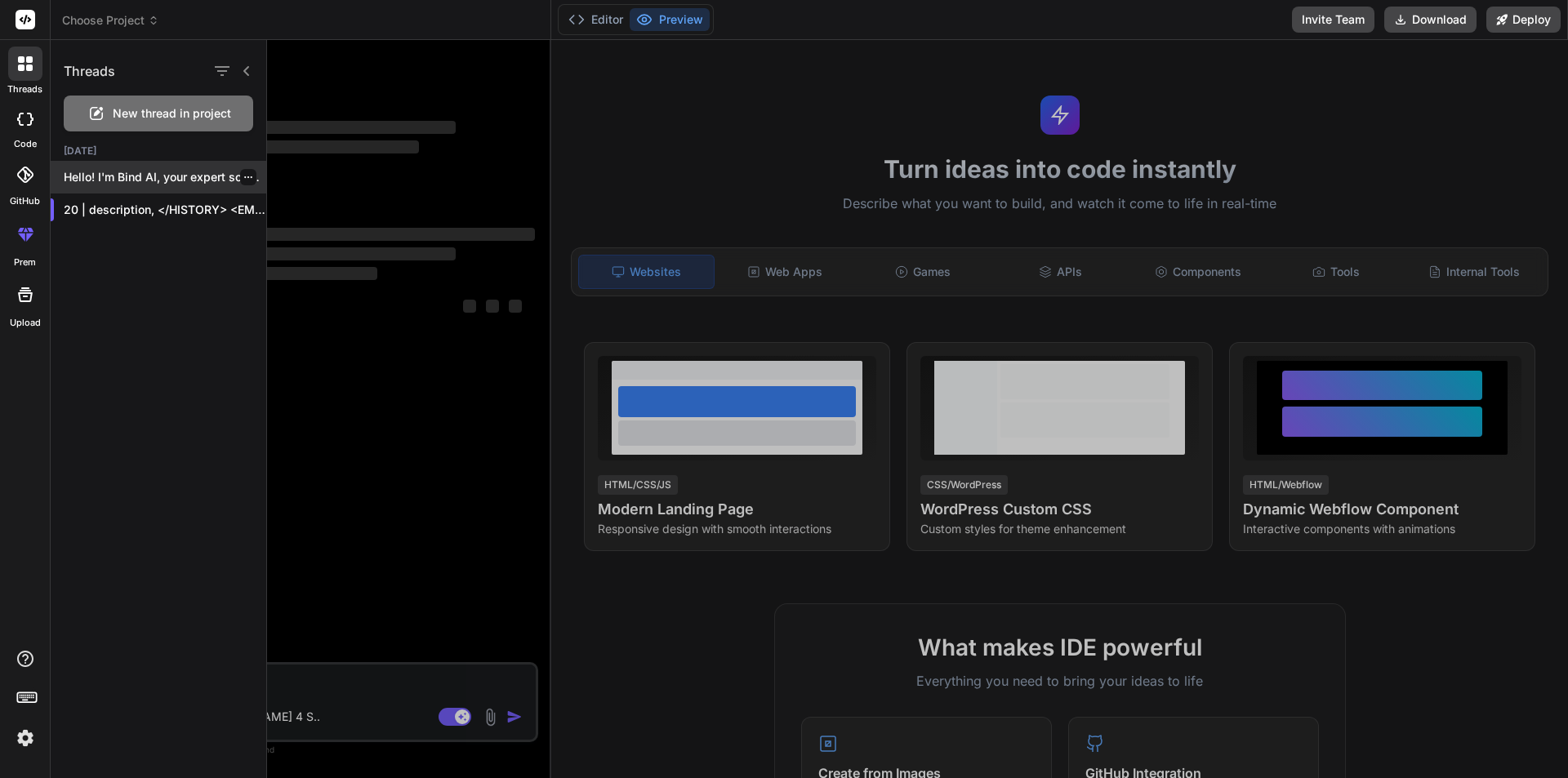
click at [152, 170] on p "Hello! I'm Bind AI, your expert software..." at bounding box center [165, 178] width 203 height 17
type textarea "x"
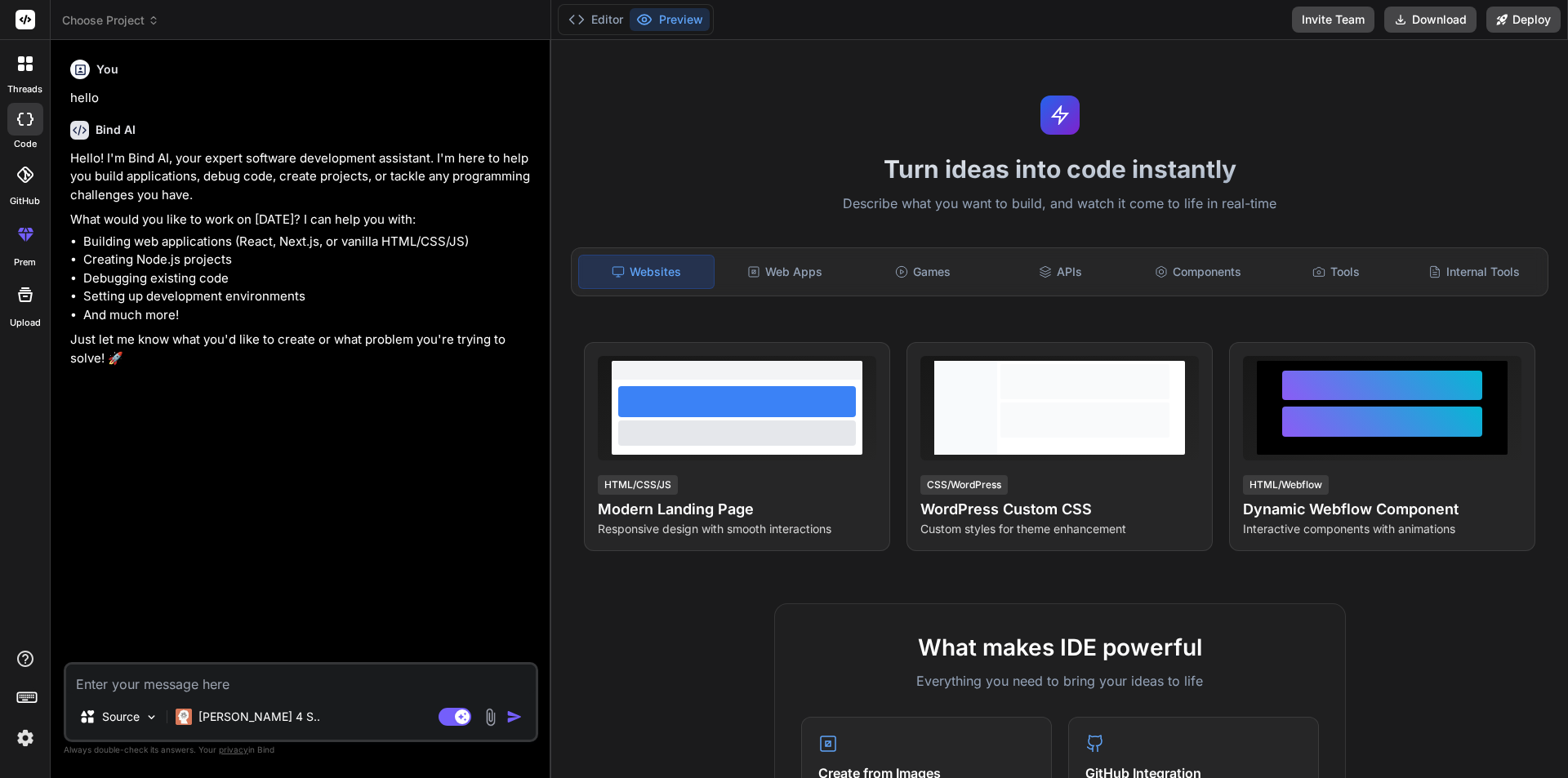
type textarea "x"
click at [122, 448] on textarea at bounding box center [301, 679] width 470 height 29
type textarea "h"
type textarea "x"
type textarea "hi"
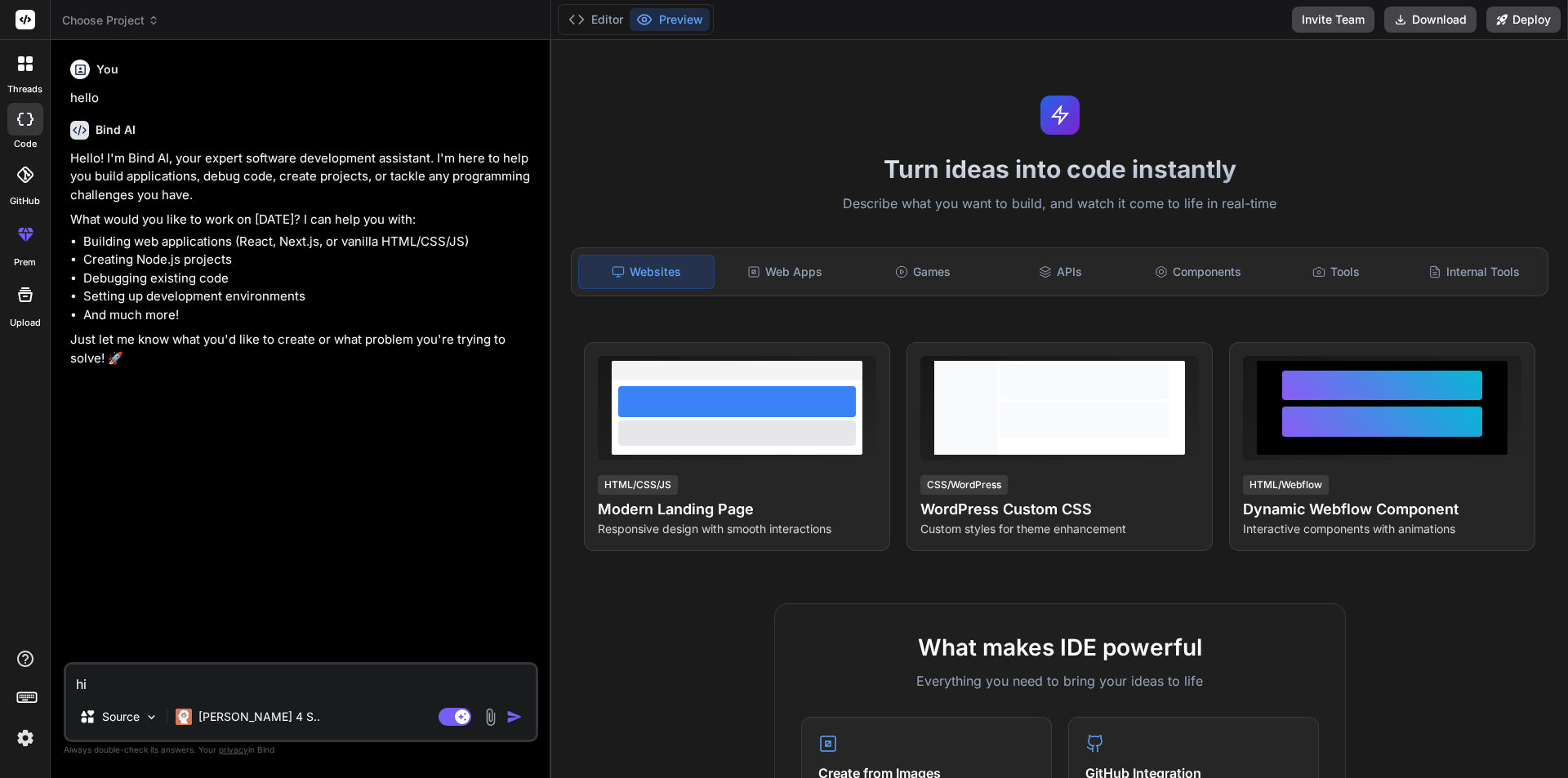
type textarea "x"
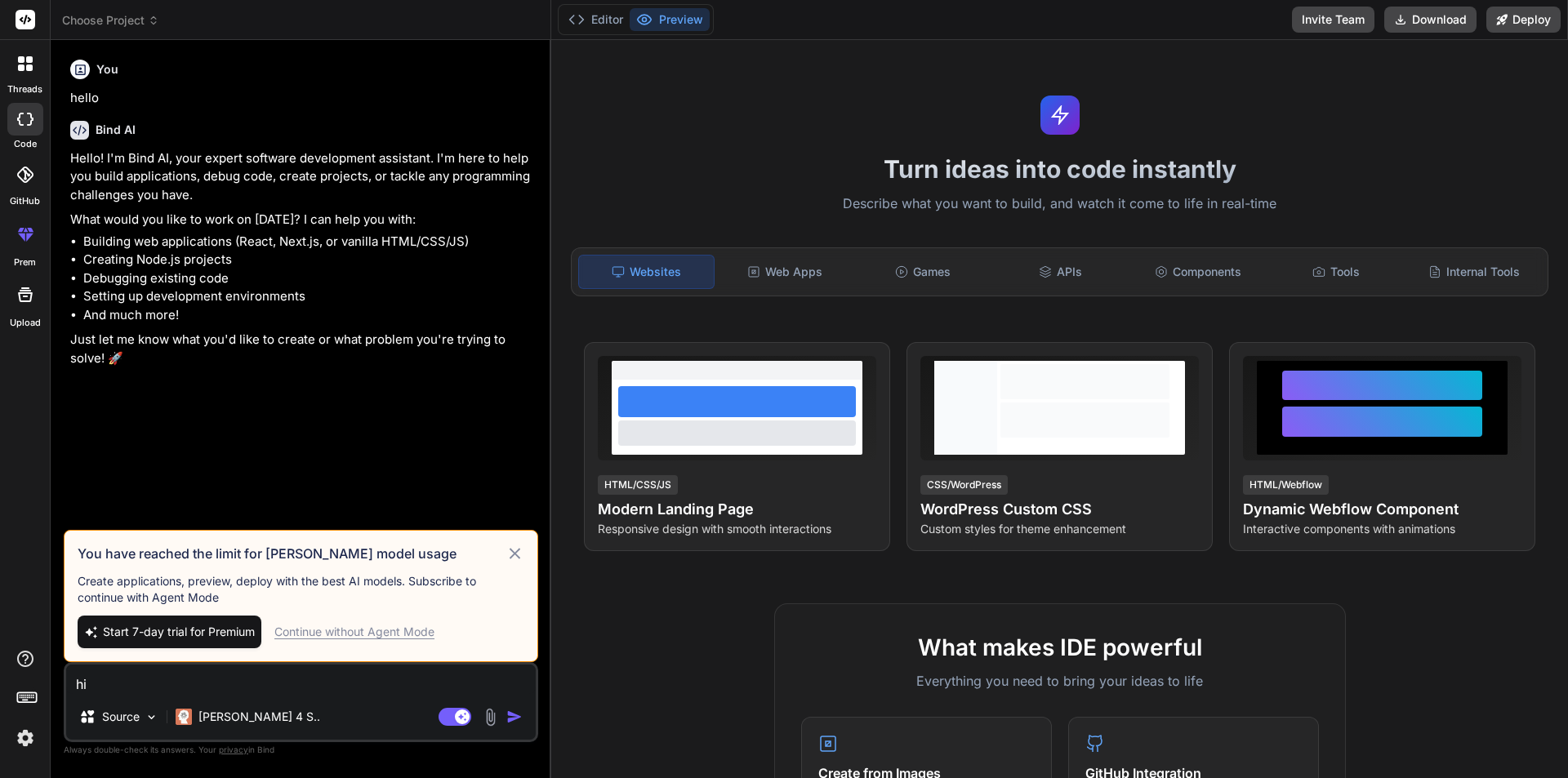
type textarea "hi"
click at [404, 448] on div "Continue without Agent Mode" at bounding box center [354, 632] width 160 height 17
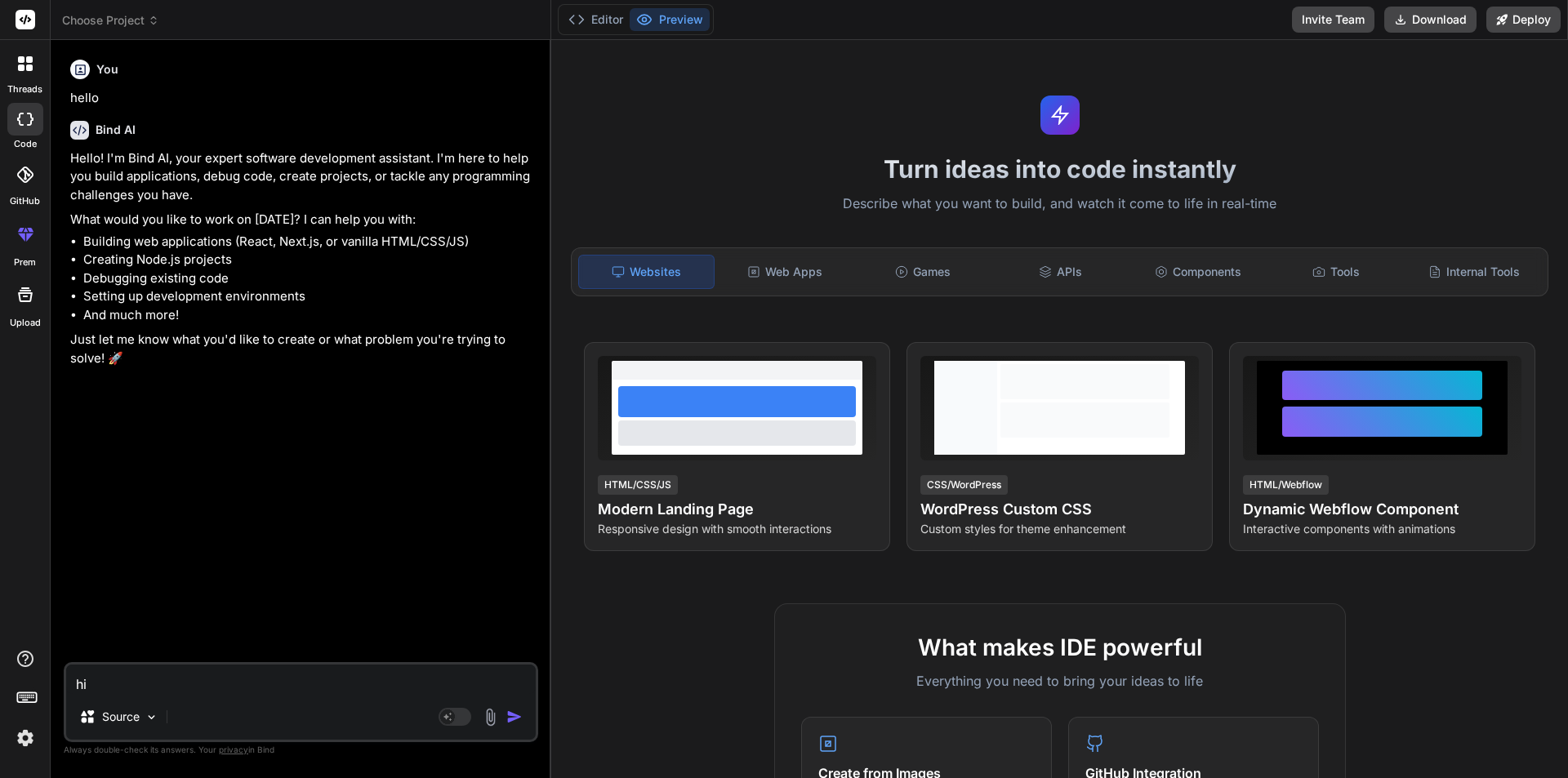
click at [22, 76] on div at bounding box center [25, 64] width 34 height 34
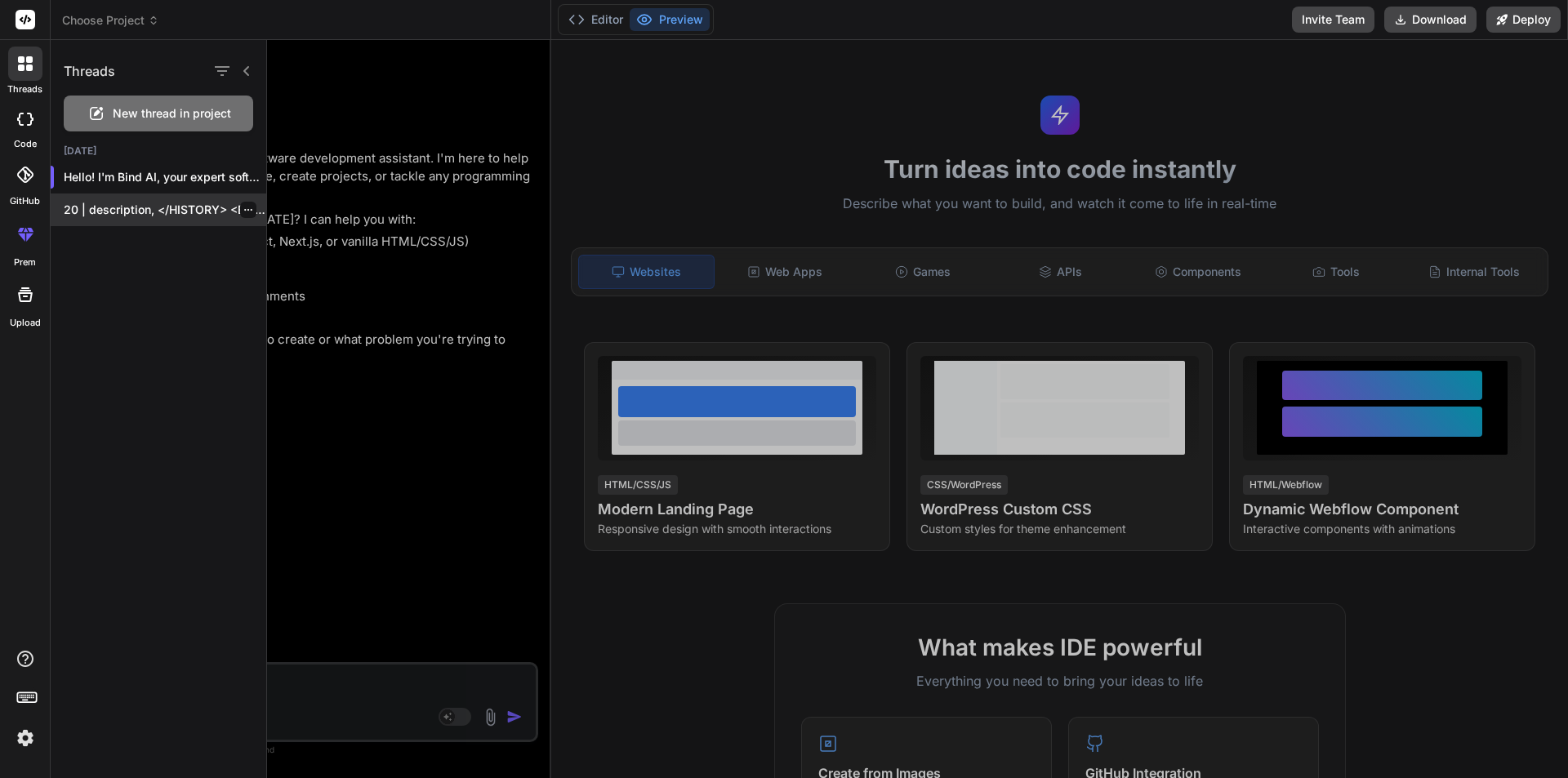
click at [133, 213] on p "20 | description, </HISTORY> <EMBEDDINGS> None </EMBEDDINGS>..." at bounding box center [165, 210] width 203 height 17
type textarea "x"
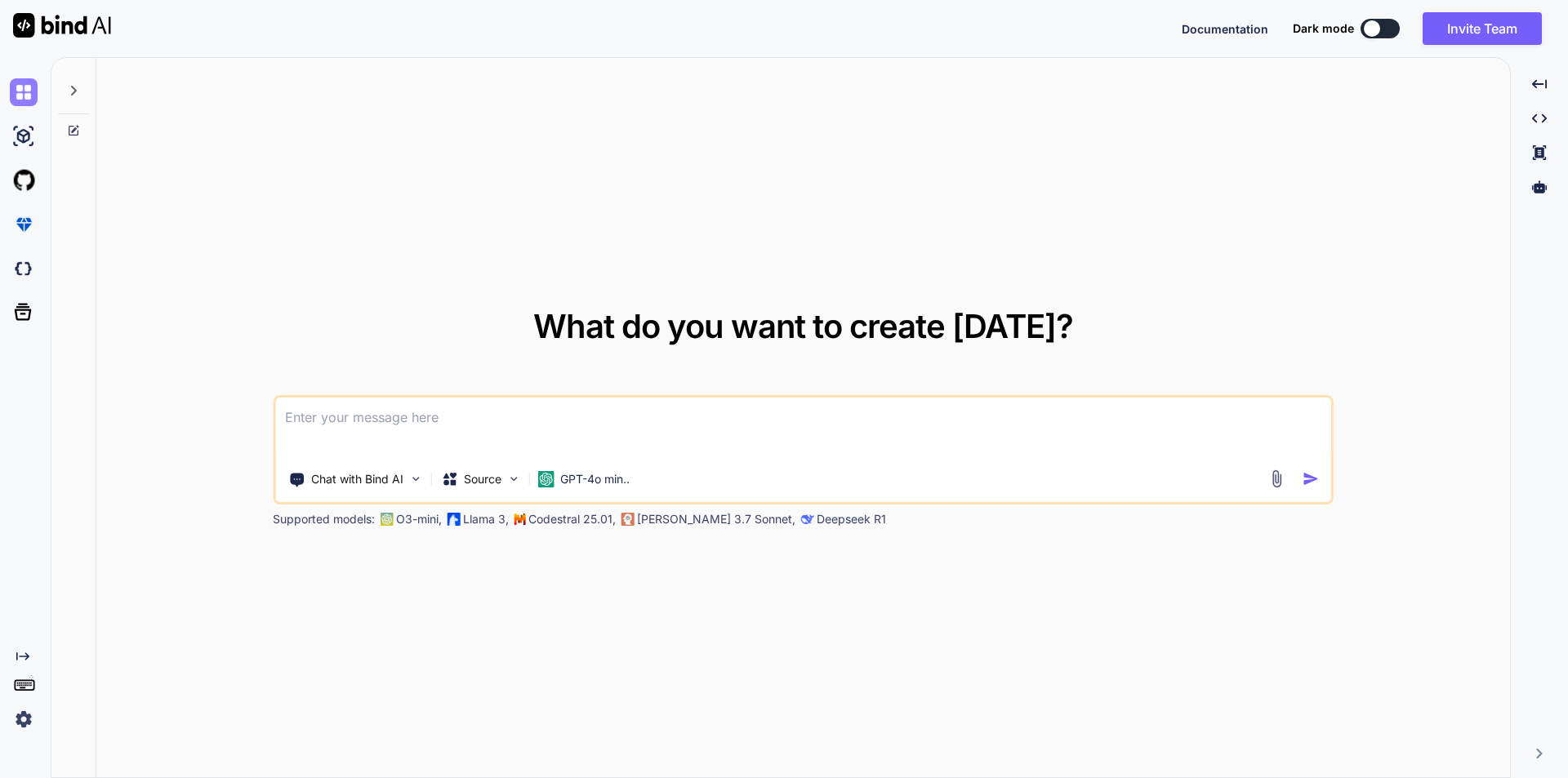
click at [23, 99] on img at bounding box center [23, 92] width 28 height 28
click at [19, 138] on img at bounding box center [23, 136] width 28 height 28
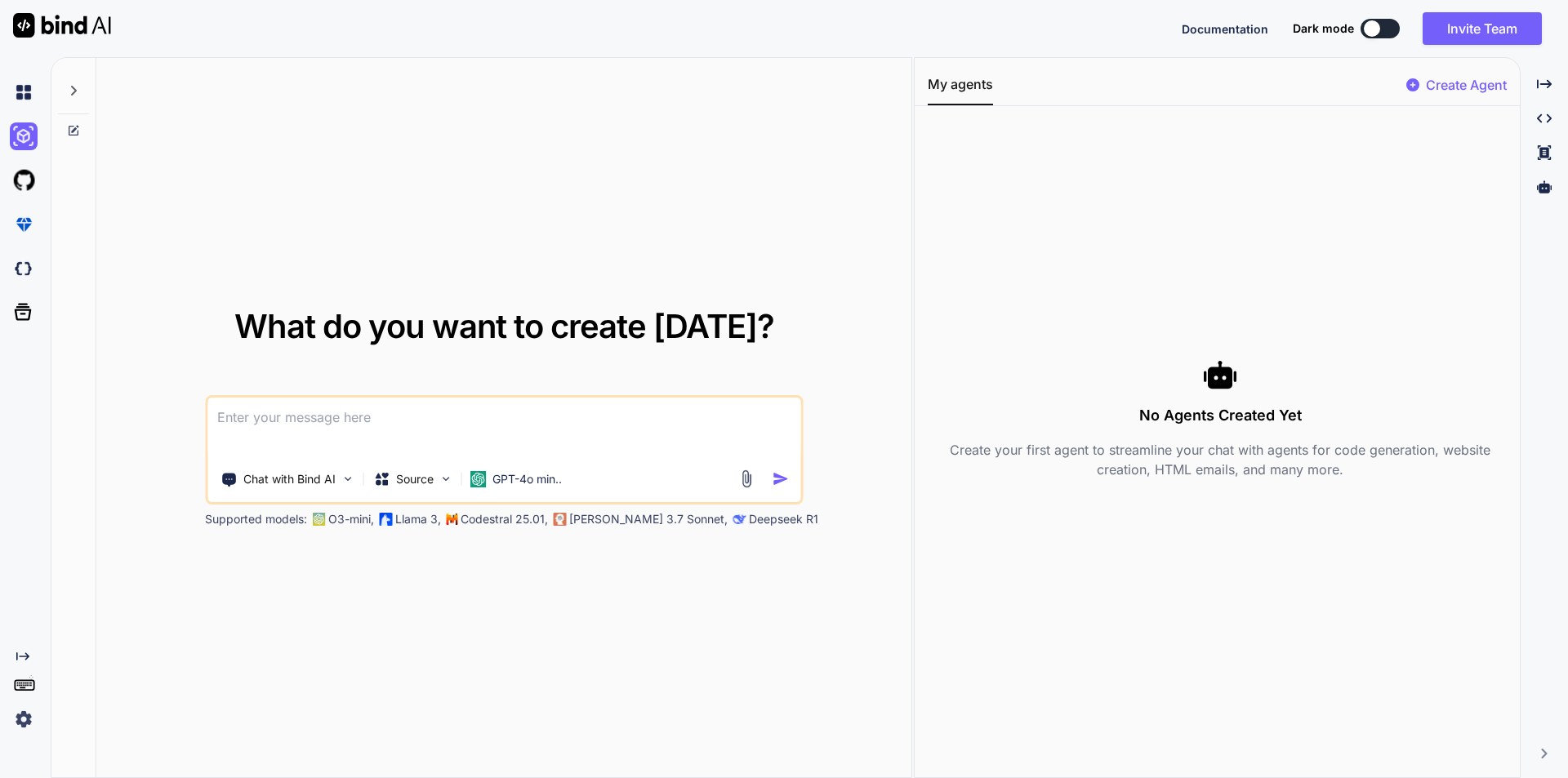
click at [80, 85] on icon at bounding box center [74, 90] width 13 height 13
type textarea "x"
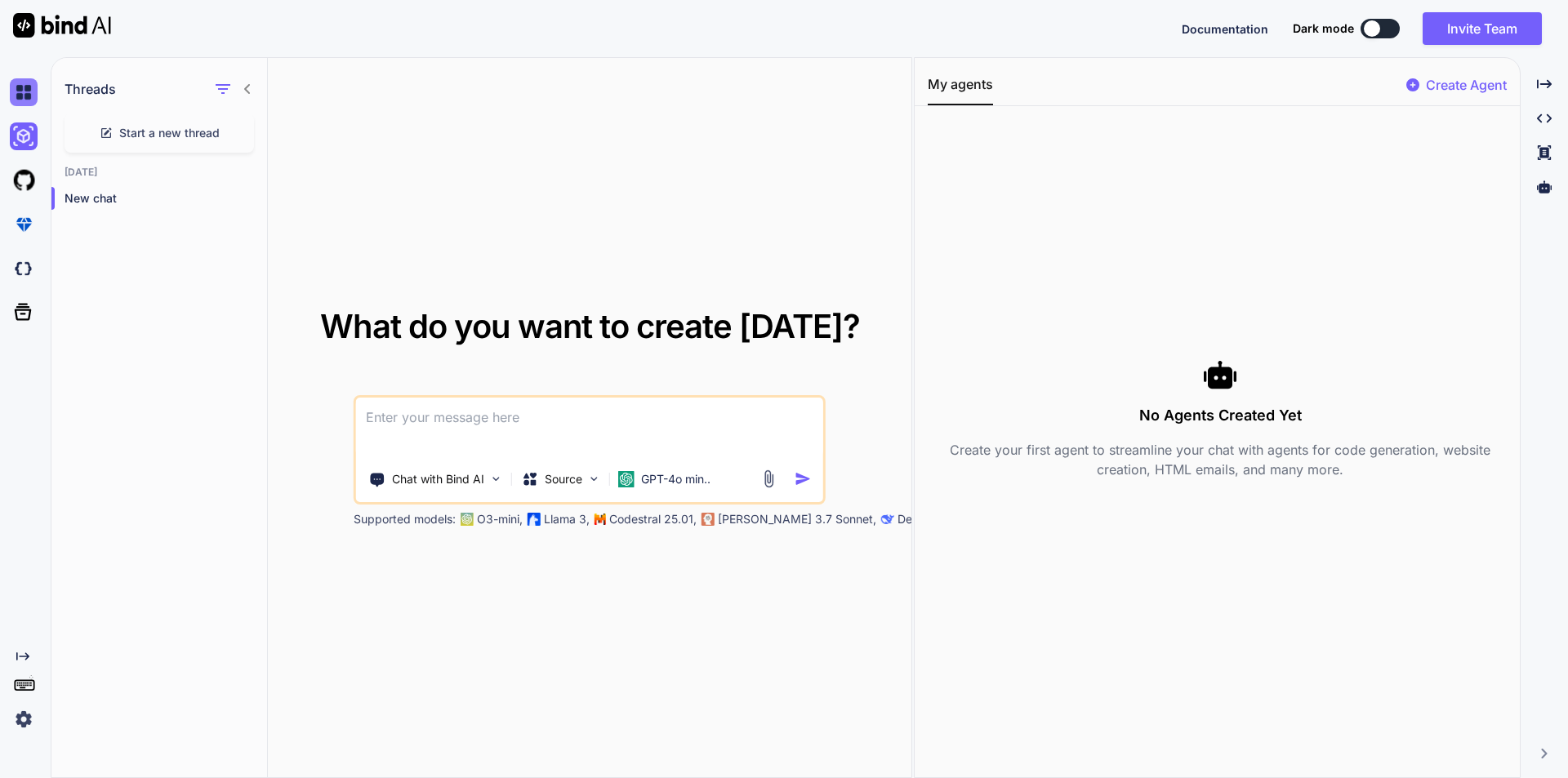
click at [27, 98] on img at bounding box center [23, 92] width 28 height 28
click at [59, 28] on img at bounding box center [62, 25] width 98 height 24
click at [59, 28] on img at bounding box center [62, 25] width 98 height 24
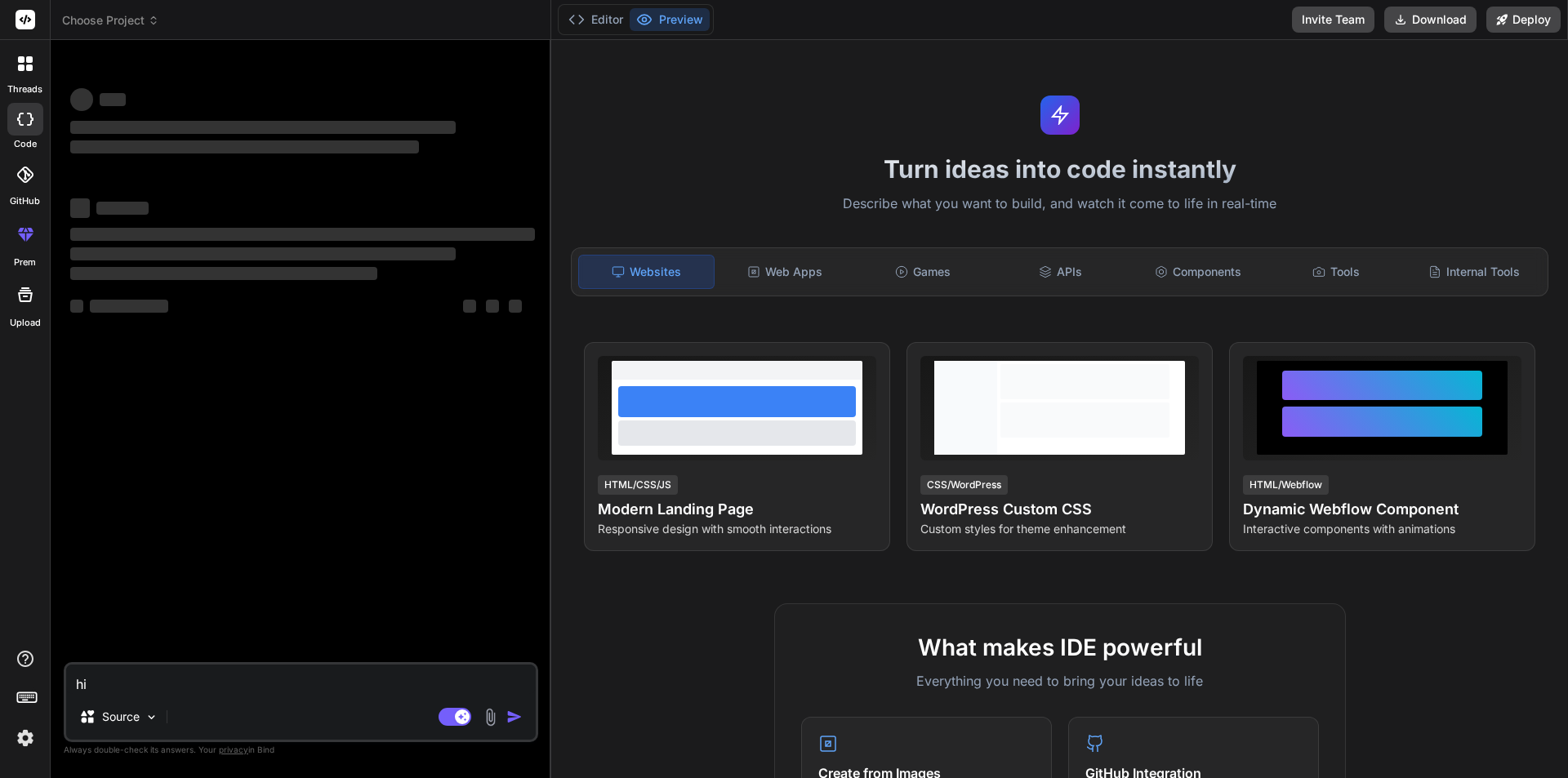
type textarea "x"
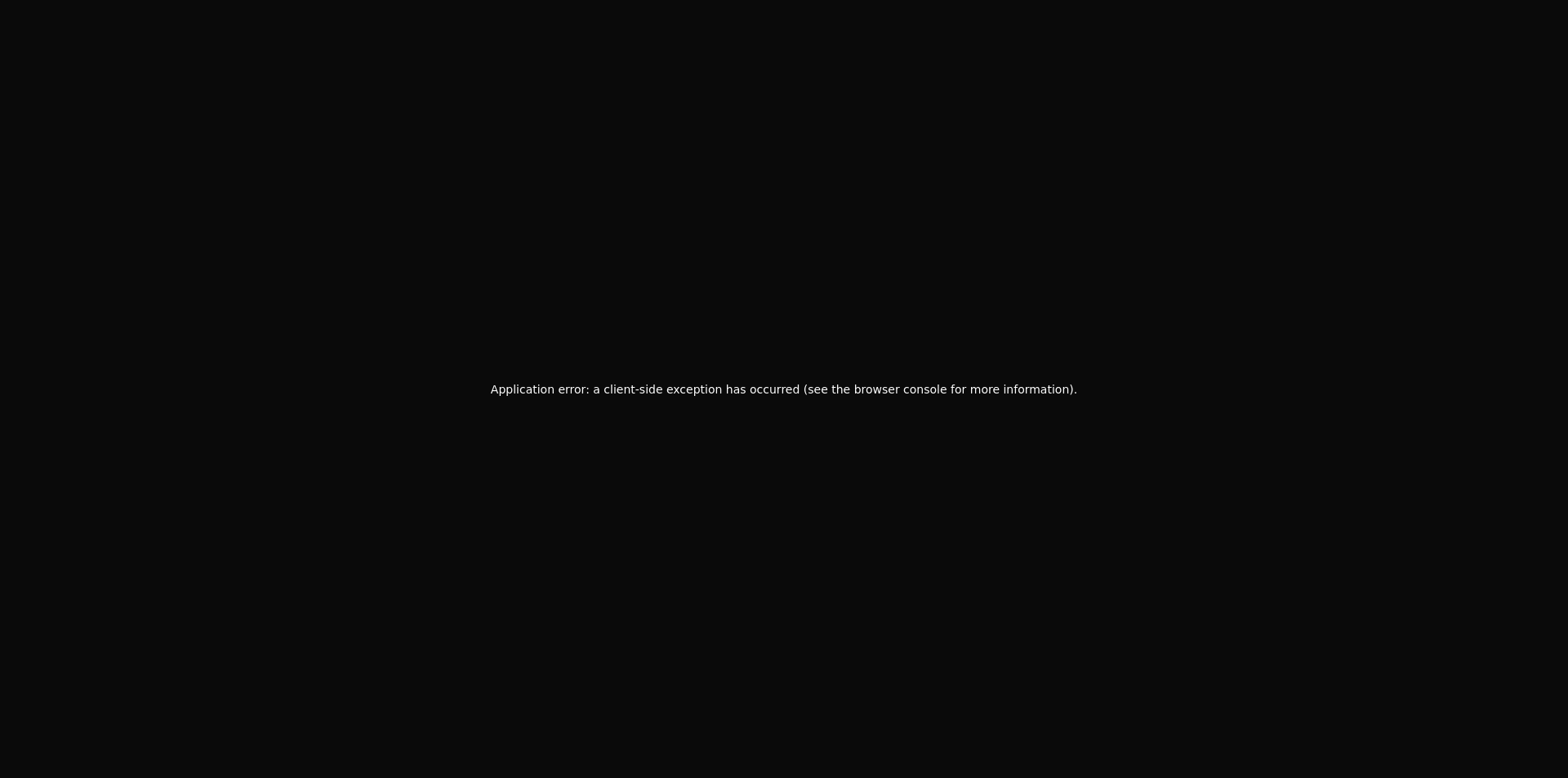
click at [19, 73] on div "Application error: a client-side exception has occurred (see the browser consol…" at bounding box center [784, 389] width 1568 height 778
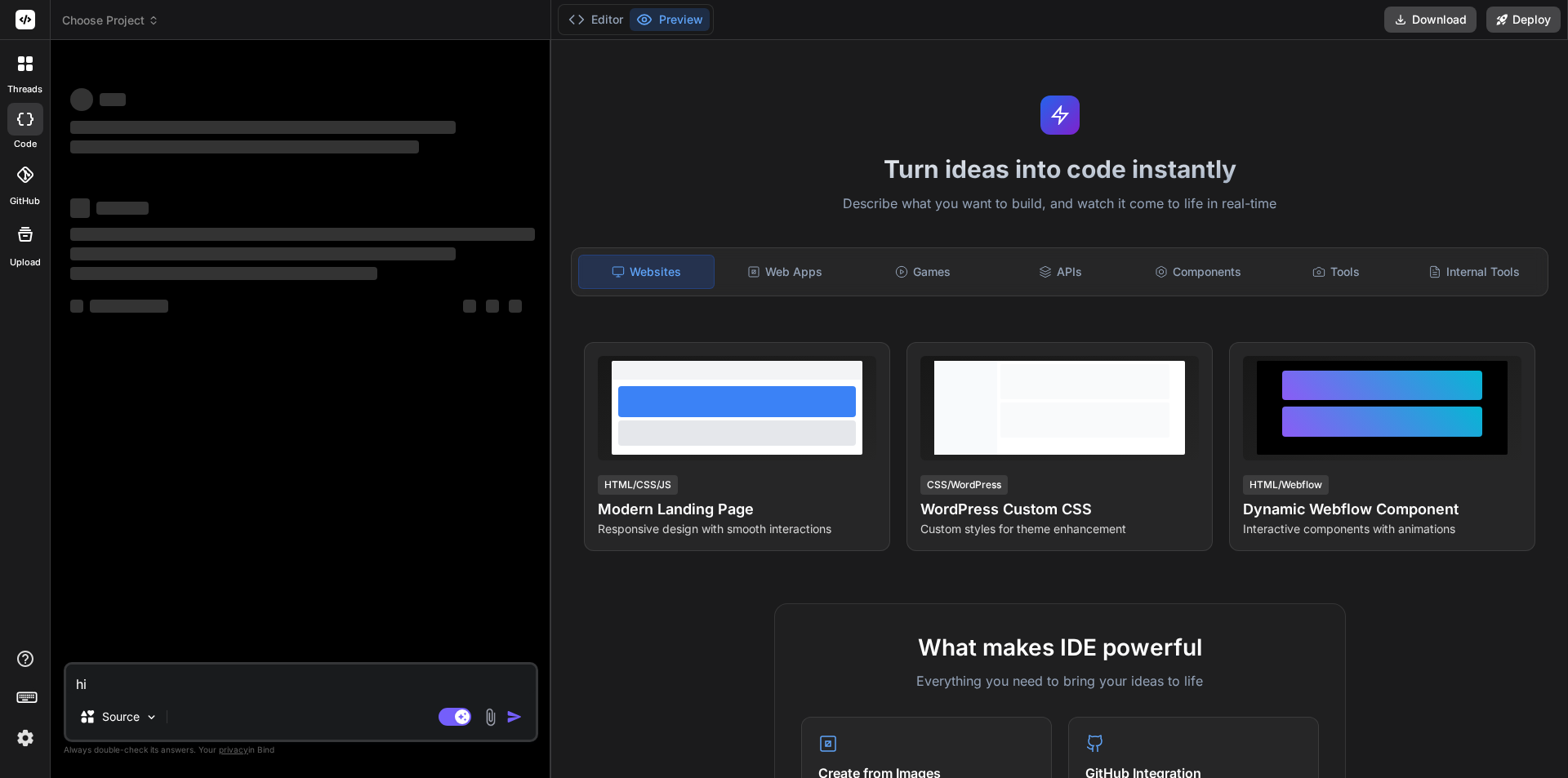
type textarea "x"
